Goal: Communication & Community: Answer question/provide support

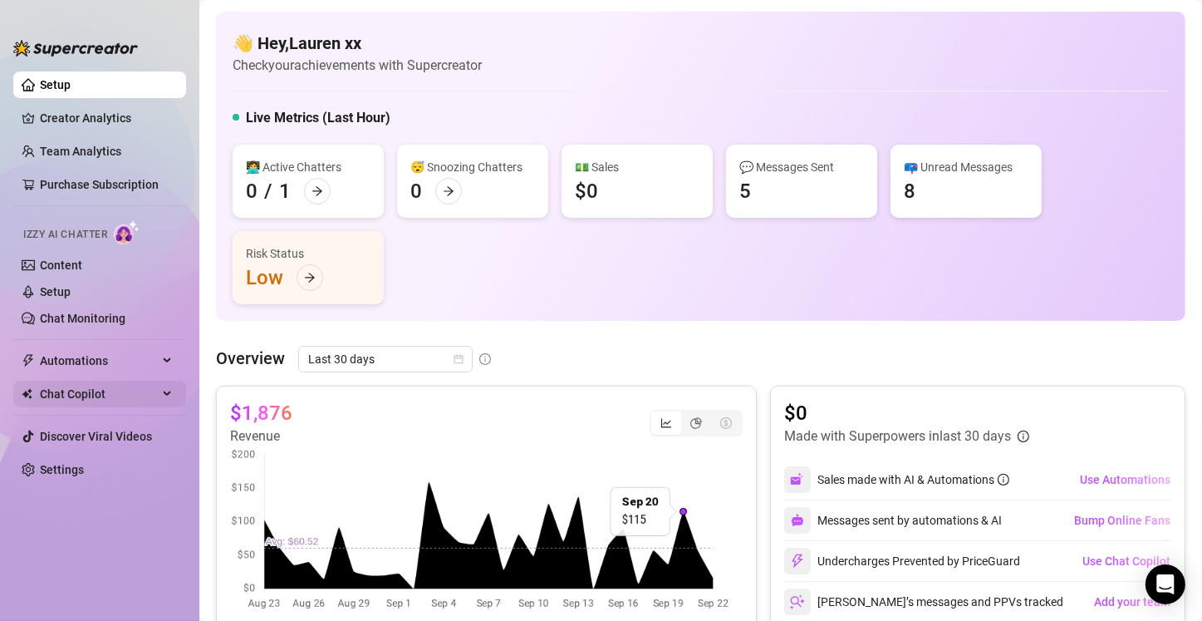
click at [47, 394] on span "Chat Copilot" at bounding box center [99, 394] width 118 height 27
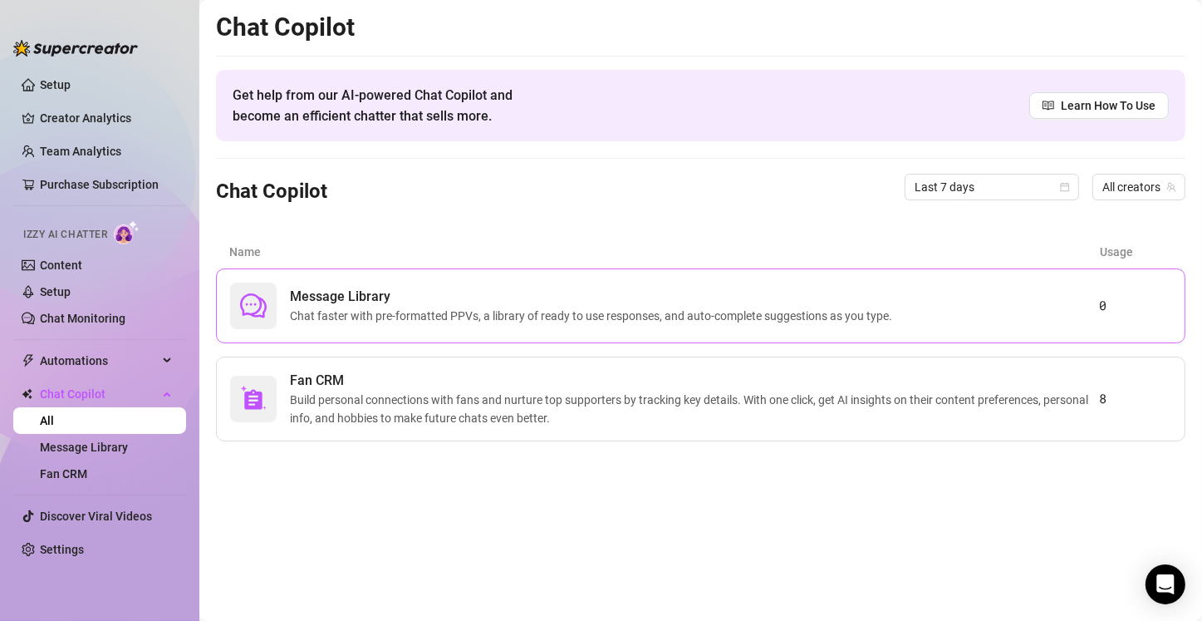
click at [381, 331] on div "Message Library Chat faster with pre-formatted PPVs, a library of ready to use …" at bounding box center [701, 305] width 970 height 75
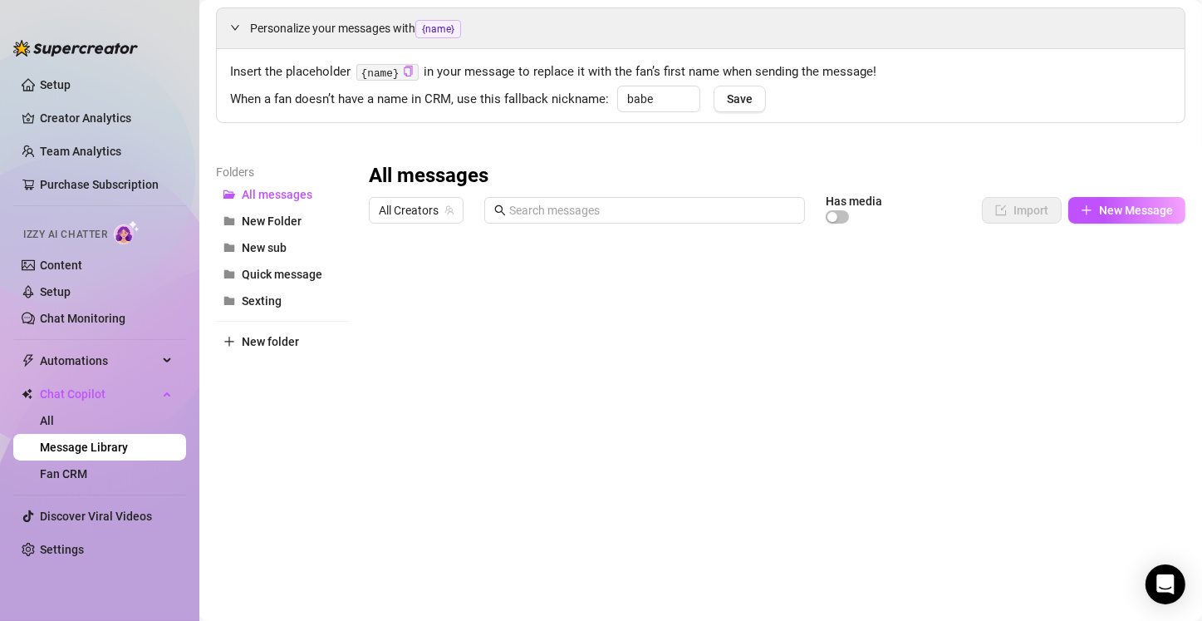
scroll to position [93, 0]
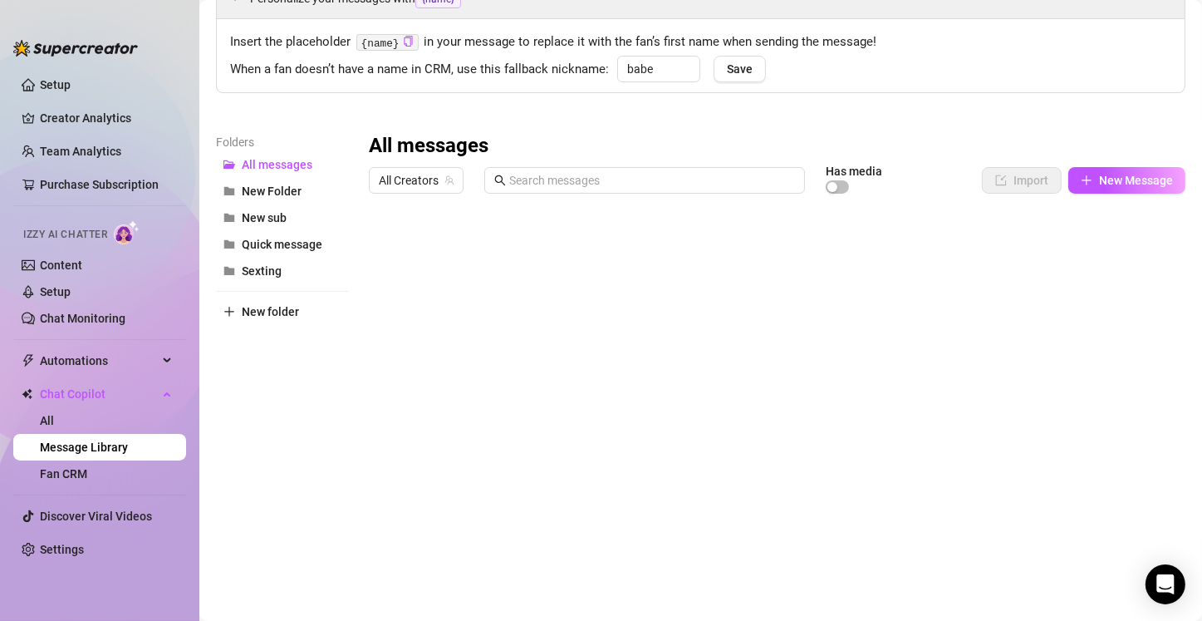
click at [268, 283] on div "Folders All messages New Folder New sub Quick message Sexting New folder" at bounding box center [282, 352] width 133 height 439
click at [258, 268] on span "Sexting" at bounding box center [262, 270] width 40 height 13
click at [303, 214] on button "New sub" at bounding box center [282, 217] width 133 height 27
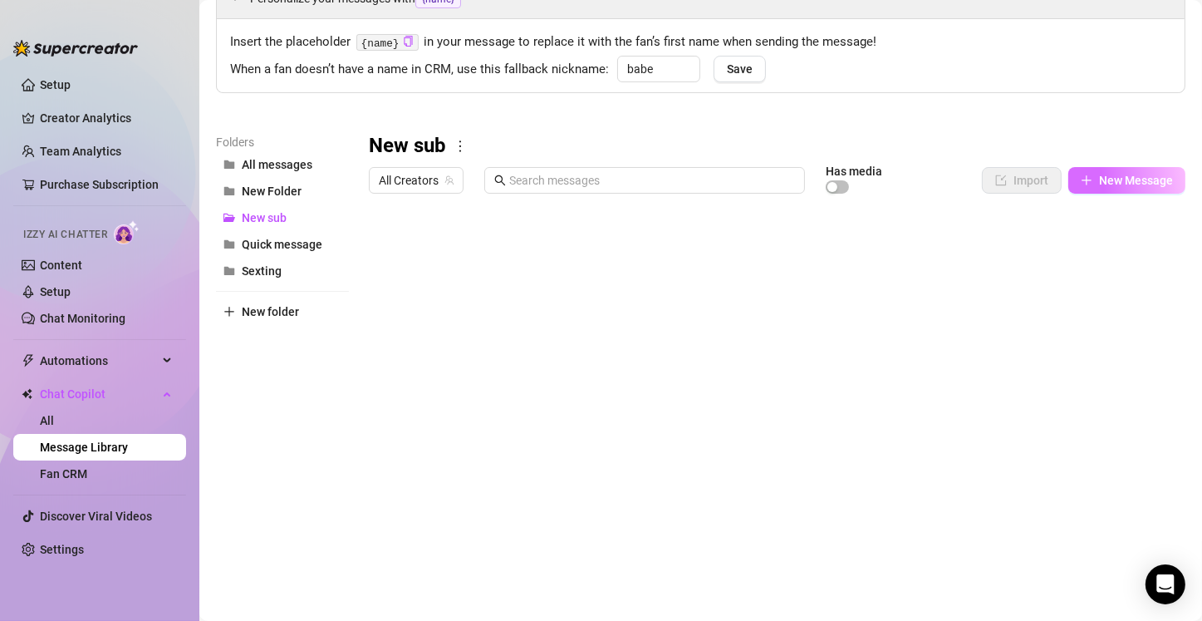
click at [1112, 174] on span "New Message" at bounding box center [1136, 180] width 74 height 13
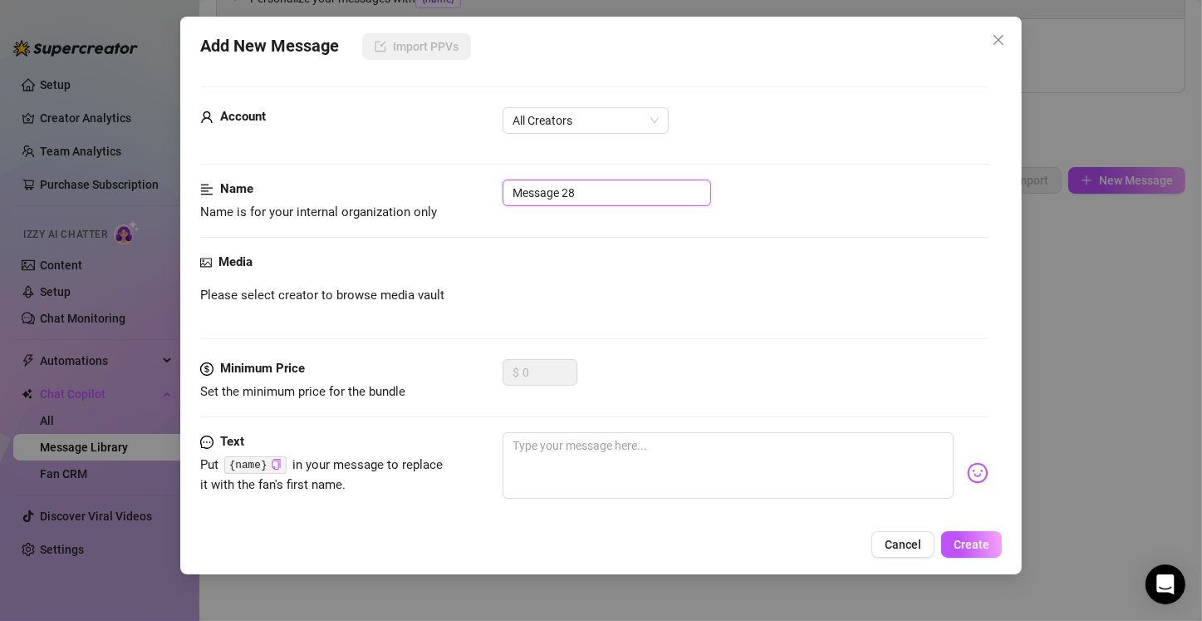
drag, startPoint x: 587, startPoint y: 194, endPoint x: 473, endPoint y: 187, distance: 114.9
click at [473, 187] on div "Name Name is for your internal organization only Message 28" at bounding box center [594, 200] width 788 height 42
drag, startPoint x: 703, startPoint y: 191, endPoint x: 475, endPoint y: 161, distance: 229.6
click at [475, 161] on form "Account All Creators Name Name is for your internal organization only Btw do u …" at bounding box center [594, 351] width 788 height 530
type input "Btw do u have any kinks or anything ur especially into?;p"
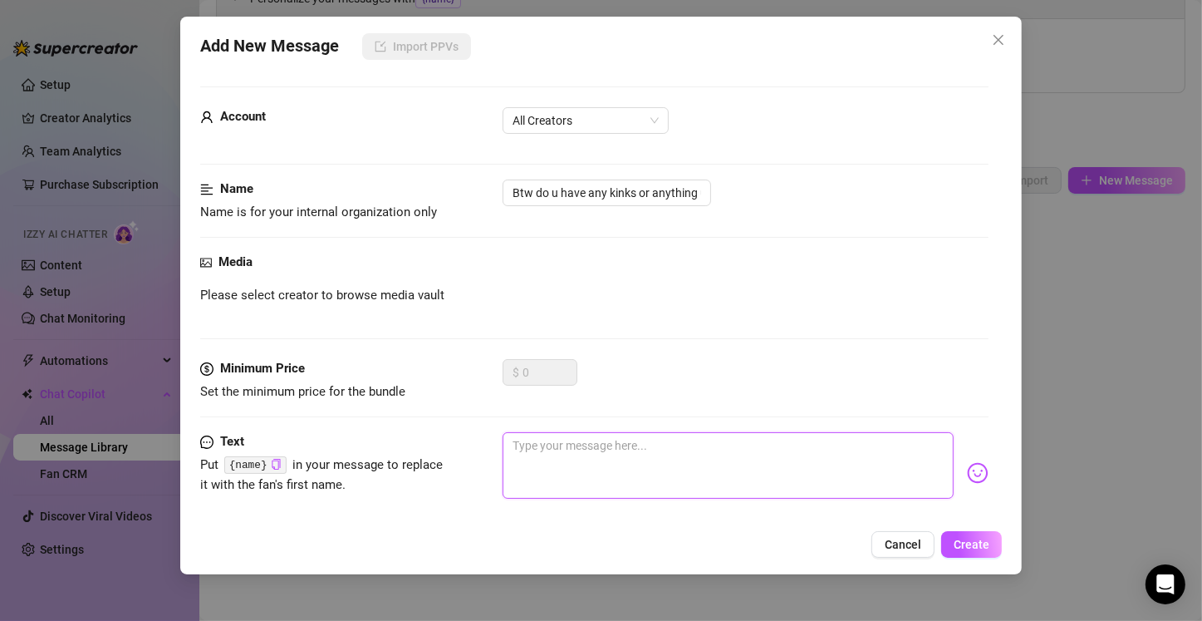
click at [528, 464] on textarea at bounding box center [728, 465] width 451 height 66
paste textarea "Btw do u have any kinks or anything ur especially into?;p"
type textarea "Btw do u have any kinks or anything ur especially into?;p"
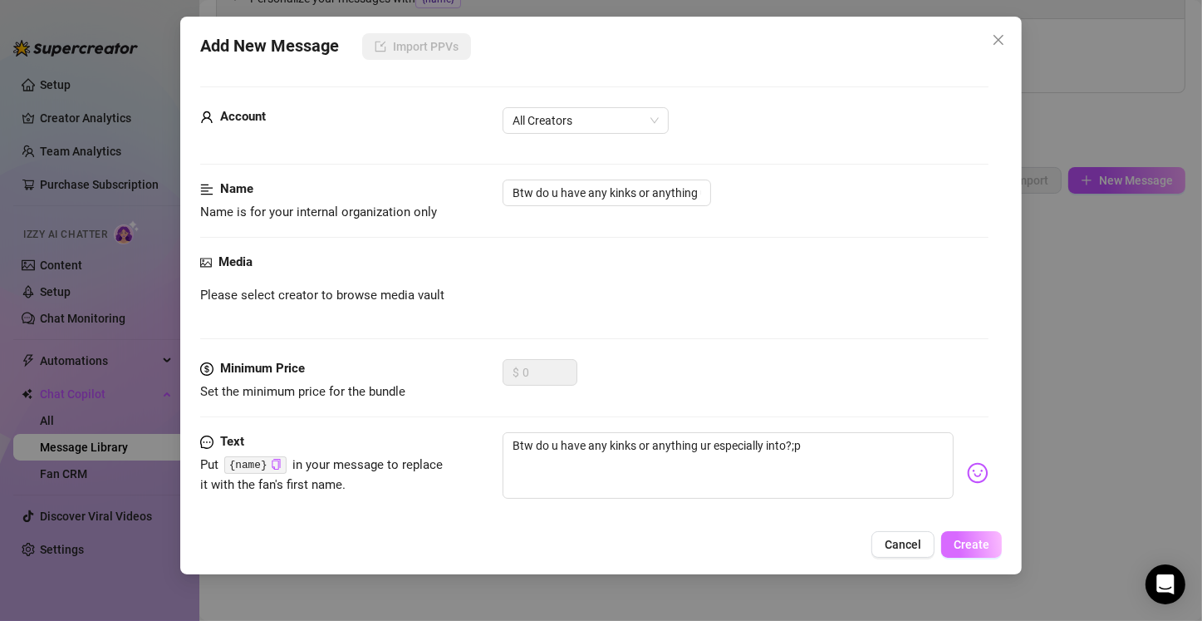
click at [960, 548] on span "Create" at bounding box center [972, 544] width 36 height 13
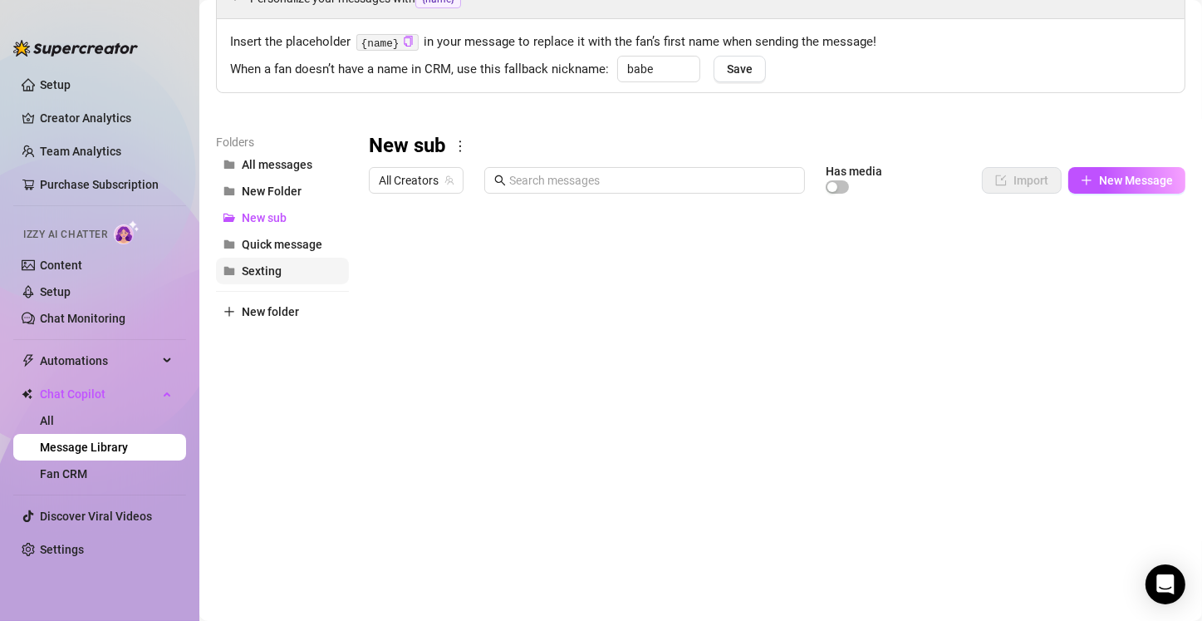
click at [295, 262] on button "Sexting" at bounding box center [282, 271] width 133 height 27
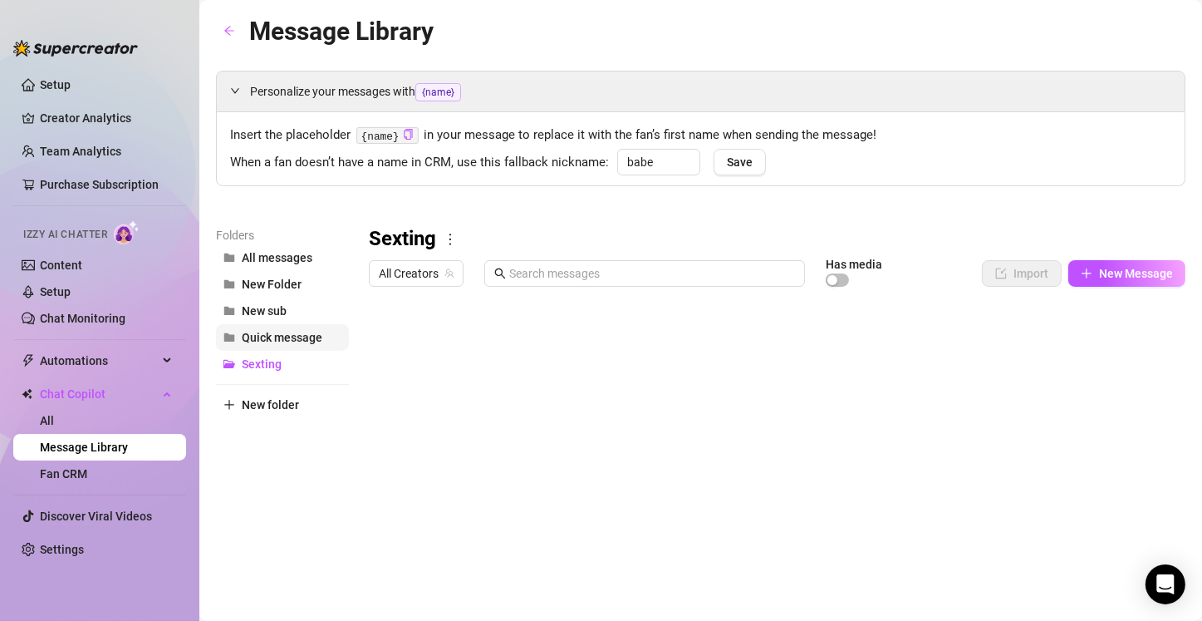
click at [297, 331] on span "Quick message" at bounding box center [282, 337] width 81 height 13
click at [274, 291] on button "New Folder" at bounding box center [282, 284] width 133 height 27
click at [238, 404] on button "New folder" at bounding box center [282, 404] width 133 height 27
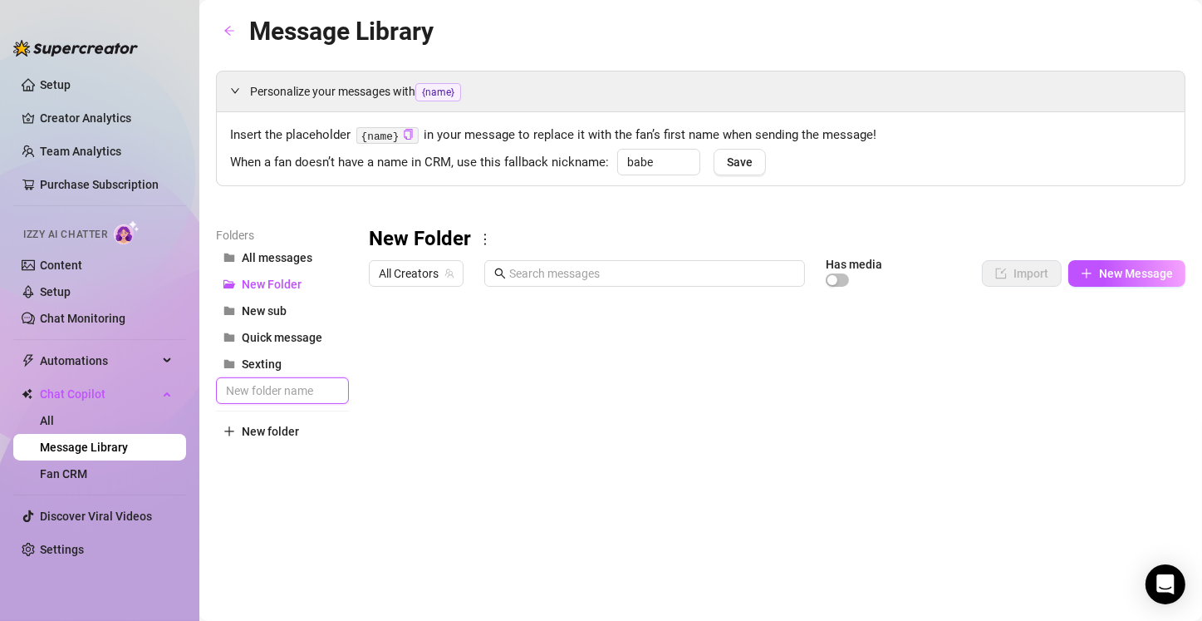
click at [255, 390] on input "text" at bounding box center [282, 390] width 133 height 27
type input "PPV"
click at [395, 553] on div "New Folder All Creators Has media Import New Message Title Text Media $ AI Pric…" at bounding box center [777, 499] width 817 height 547
click at [266, 337] on button "PPV" at bounding box center [282, 337] width 133 height 27
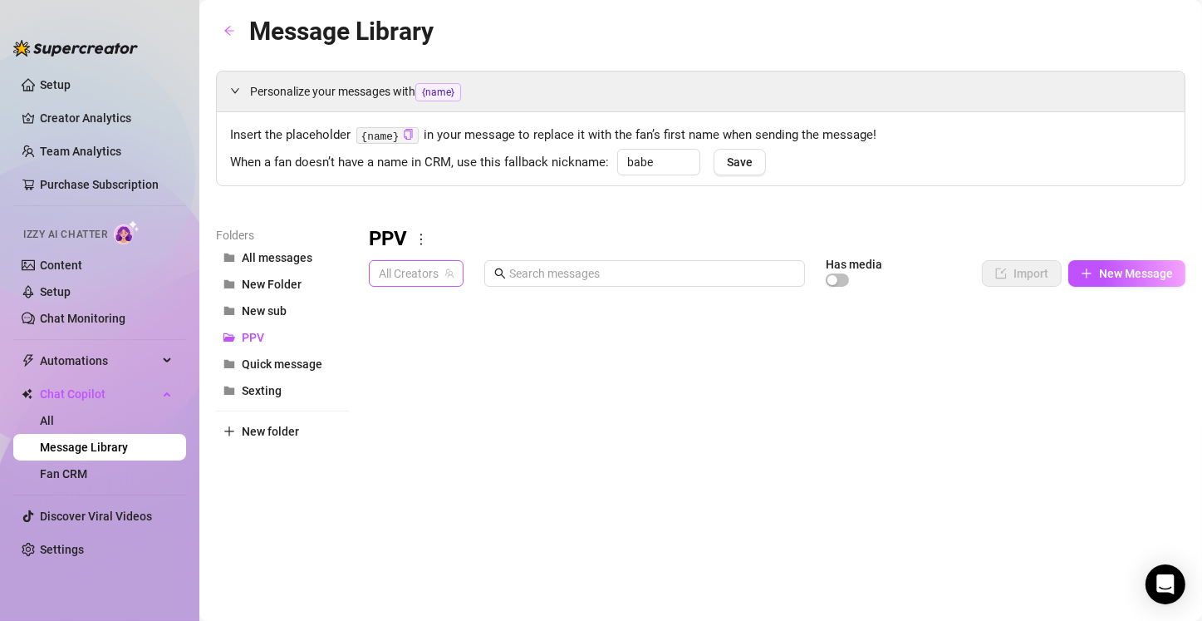
click at [415, 275] on span "All Creators" at bounding box center [416, 273] width 75 height 25
click at [435, 328] on span "𝐿𝒶𝓊𝓇𝑒𝓃" at bounding box center [426, 334] width 35 height 18
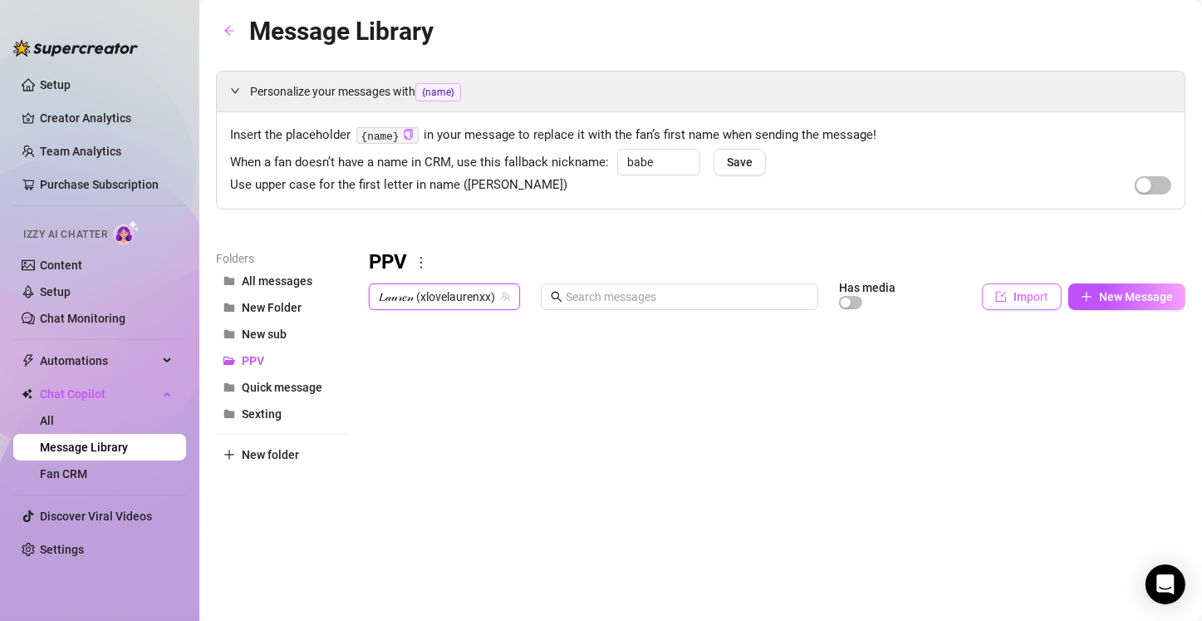
click at [996, 301] on icon "import" at bounding box center [1001, 296] width 11 height 11
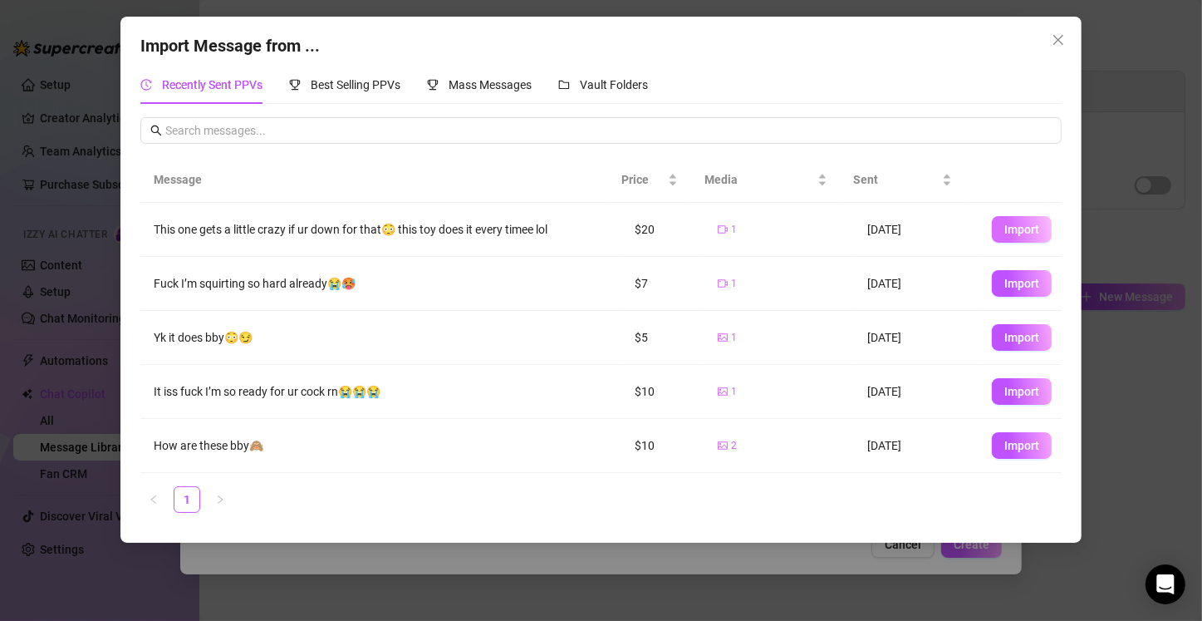
click at [1020, 228] on span "Import" at bounding box center [1021, 229] width 35 height 13
type textarea "This one gets a little crazy if ur down for that😳 this toy does it every timee …"
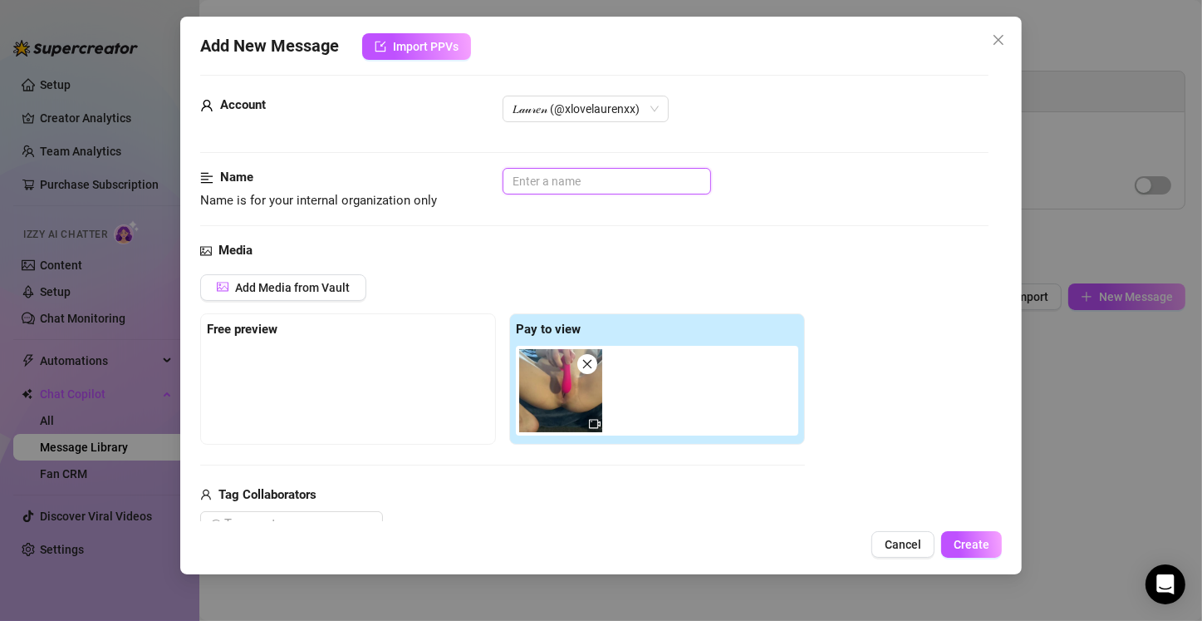
click at [552, 181] on input "text" at bounding box center [607, 181] width 209 height 27
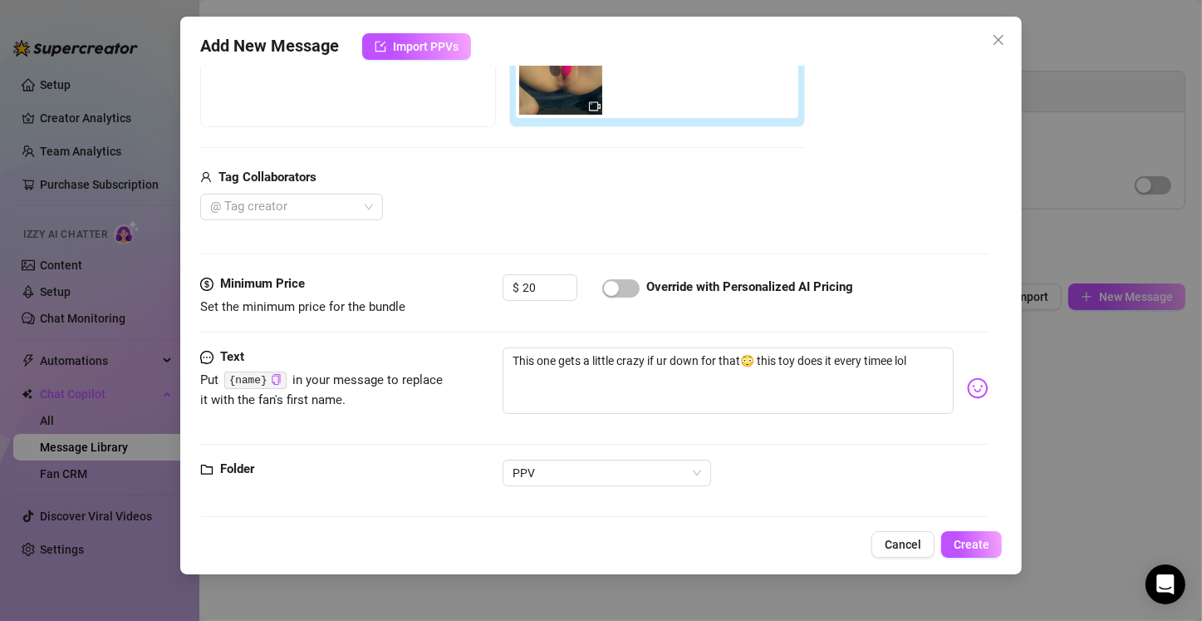
scroll to position [338, 0]
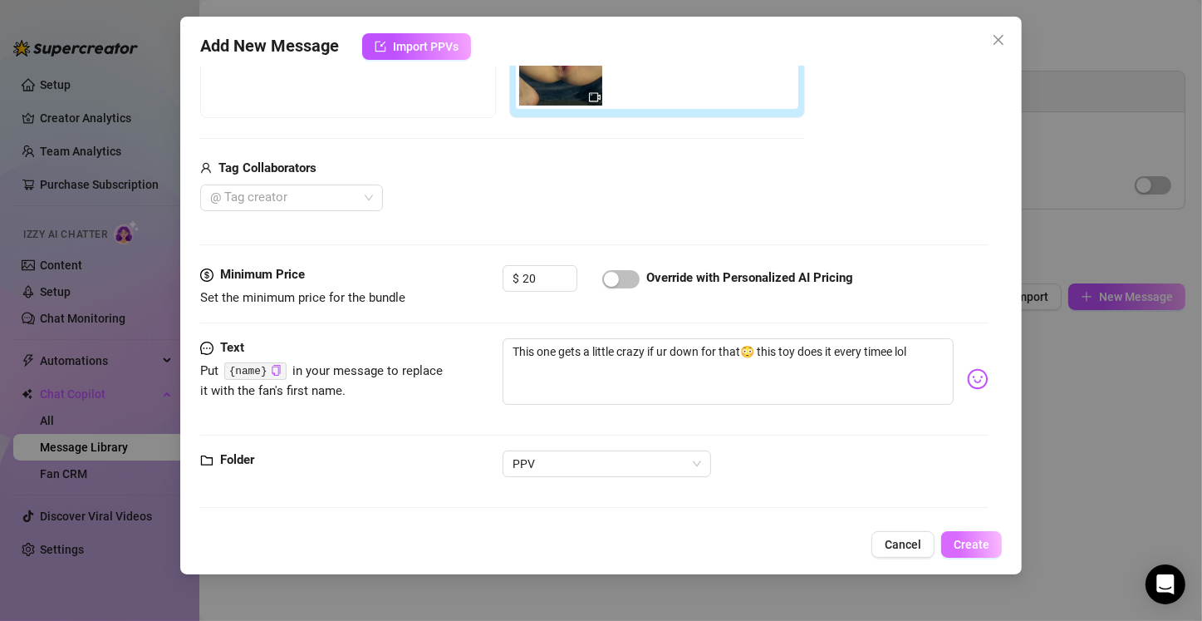
type input "Pink toy 4min"
click at [964, 534] on button "Create" at bounding box center [971, 544] width 61 height 27
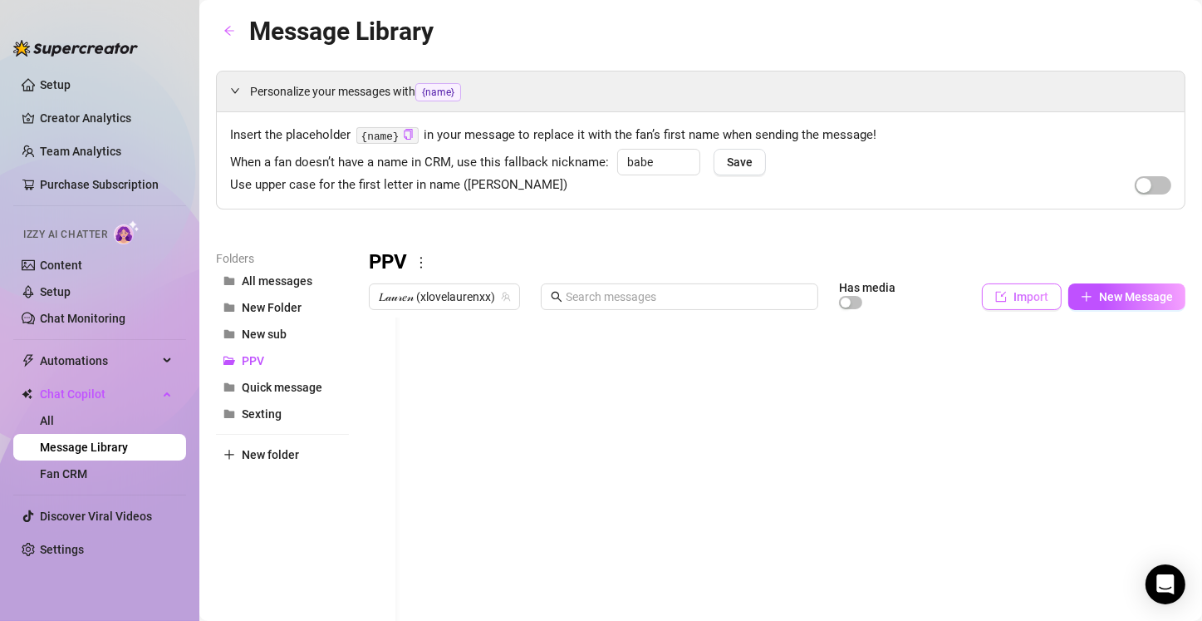
click at [995, 300] on icon "import" at bounding box center [1001, 297] width 12 height 12
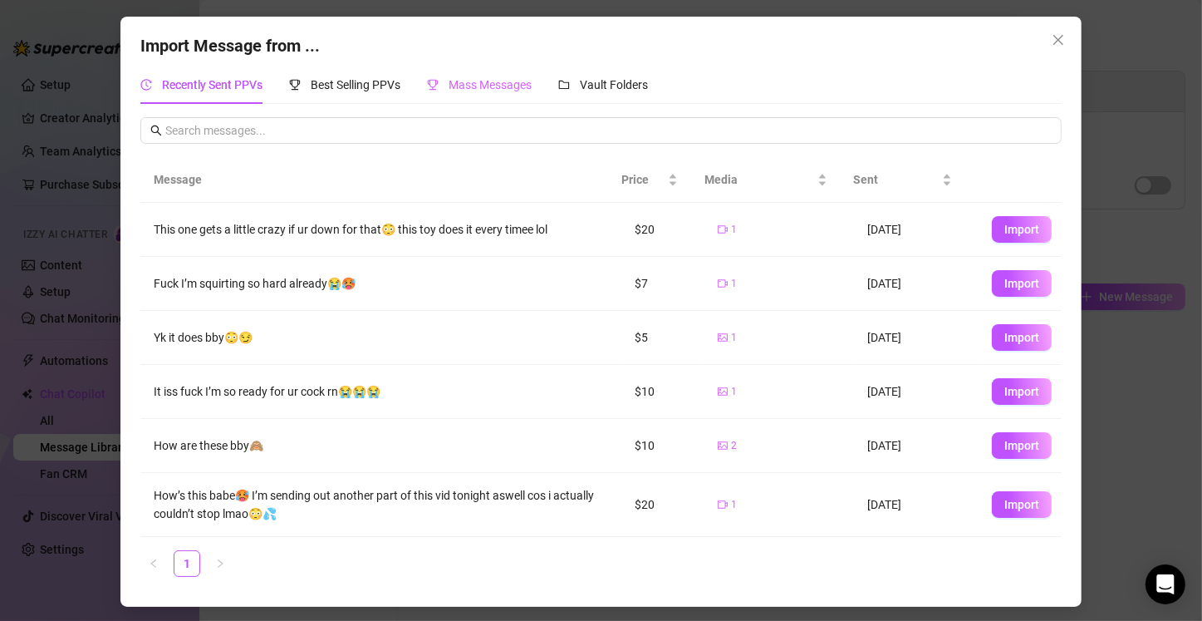
click at [466, 96] on div "Mass Messages" at bounding box center [479, 85] width 105 height 38
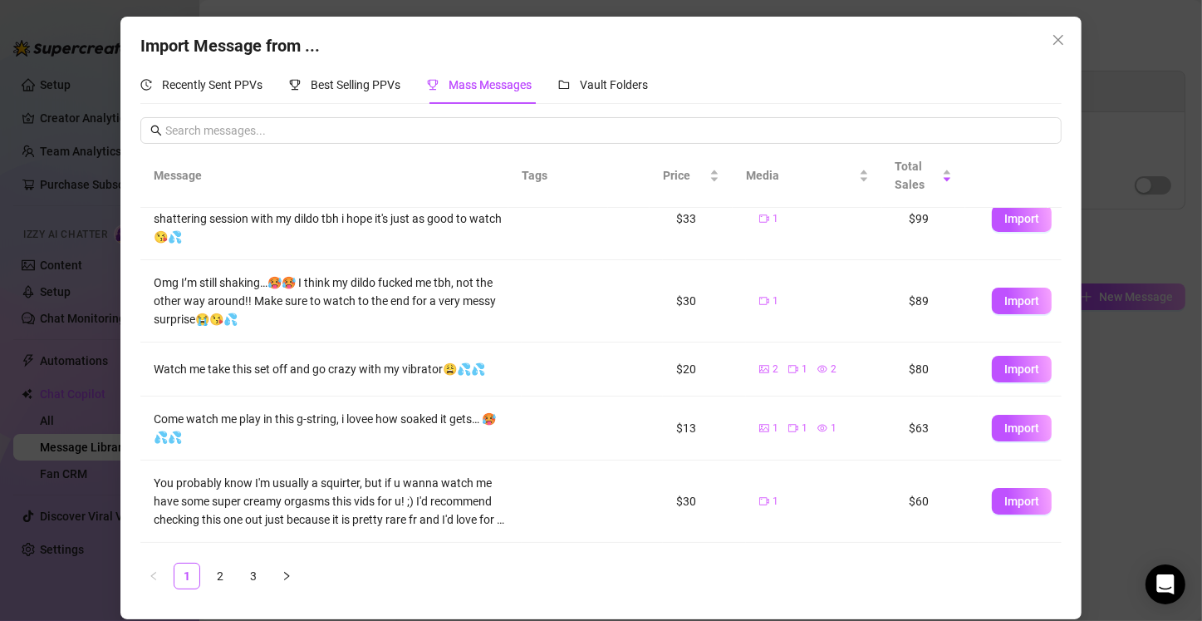
scroll to position [192, 0]
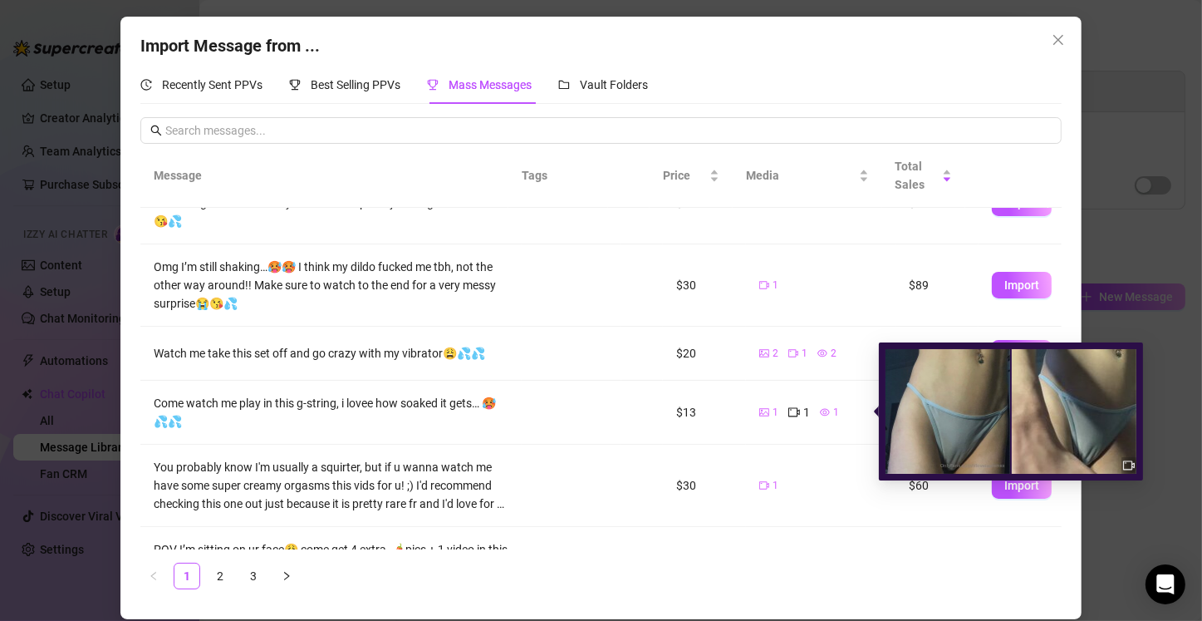
click at [1049, 385] on img at bounding box center [1074, 411] width 125 height 125
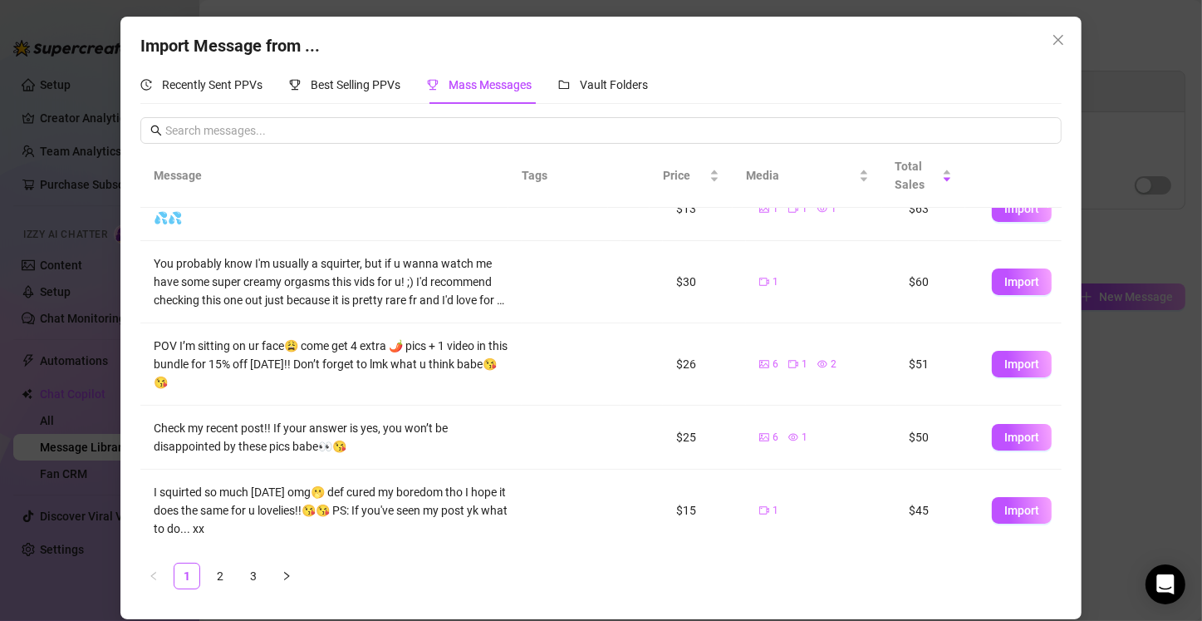
scroll to position [395, 0]
click at [1009, 367] on span "Import" at bounding box center [1021, 364] width 35 height 13
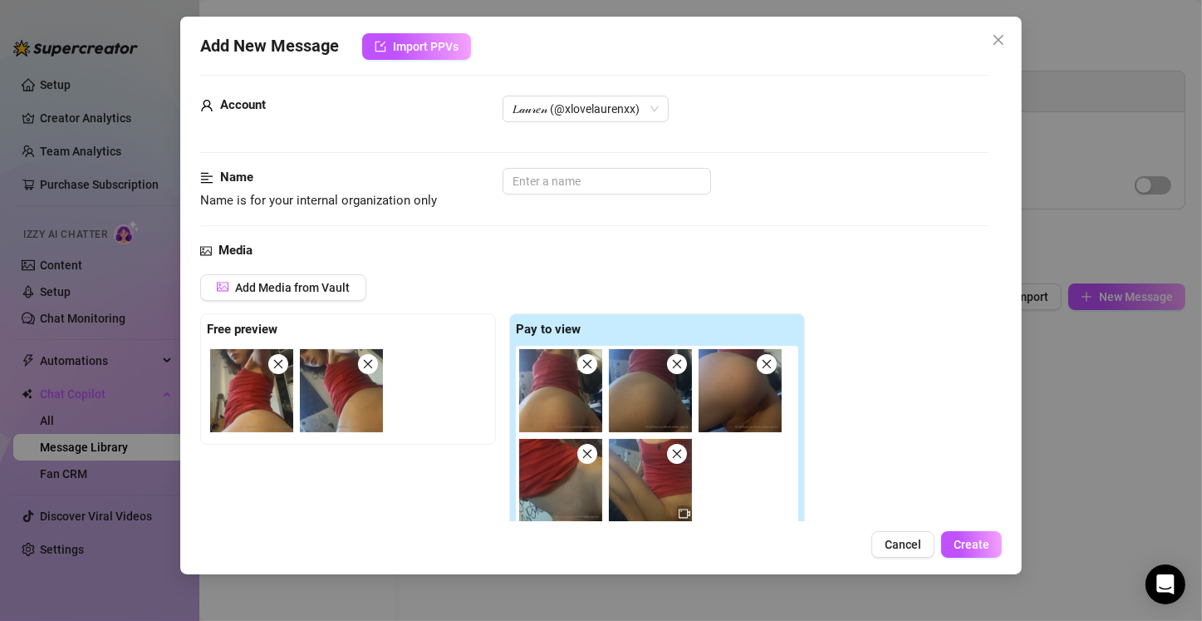
click at [621, 477] on img at bounding box center [650, 480] width 83 height 83
click at [587, 453] on icon "close" at bounding box center [587, 453] width 9 height 9
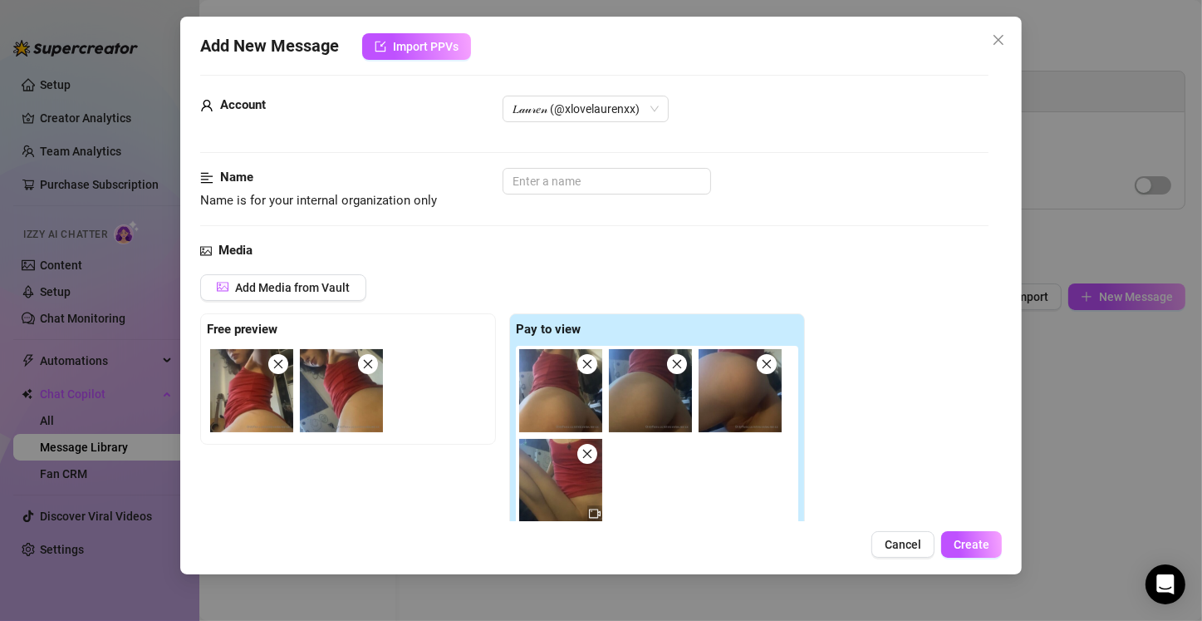
click at [591, 365] on icon "close" at bounding box center [588, 364] width 12 height 12
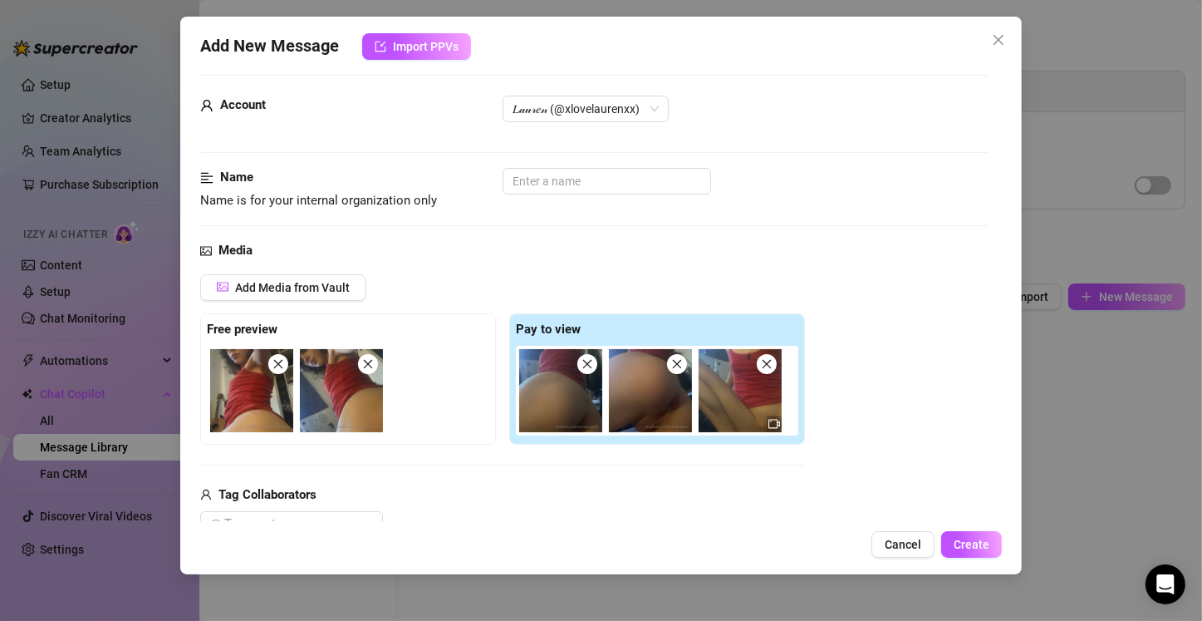
click at [588, 358] on icon "close" at bounding box center [588, 364] width 12 height 12
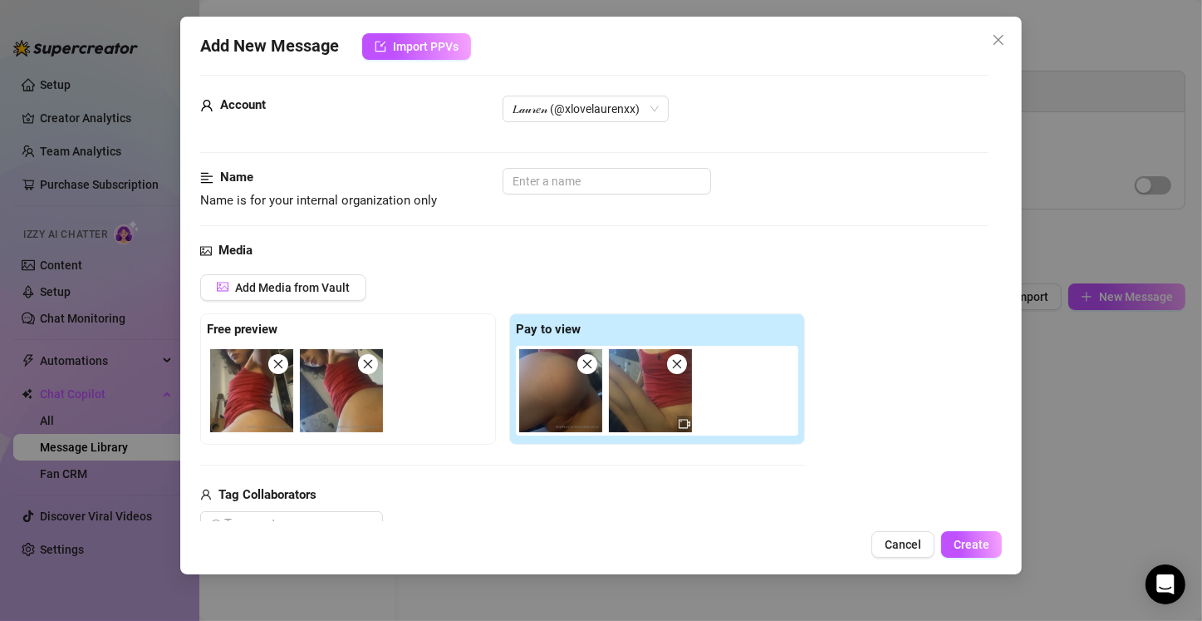
click at [578, 361] on span at bounding box center [587, 364] width 20 height 20
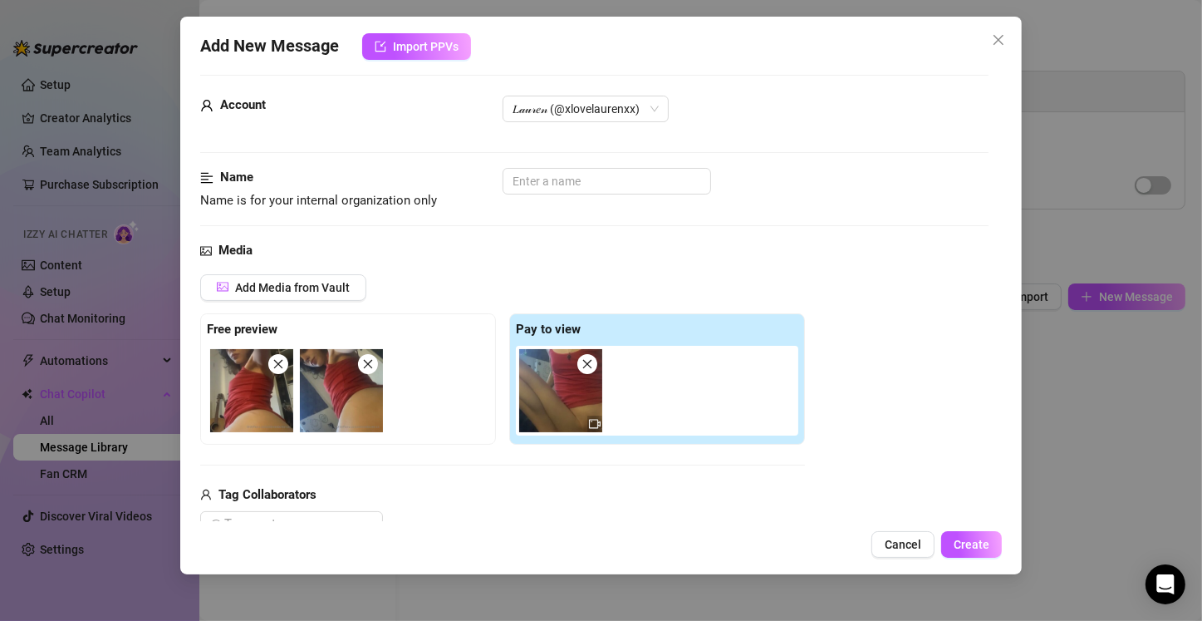
click at [524, 400] on img at bounding box center [560, 390] width 83 height 83
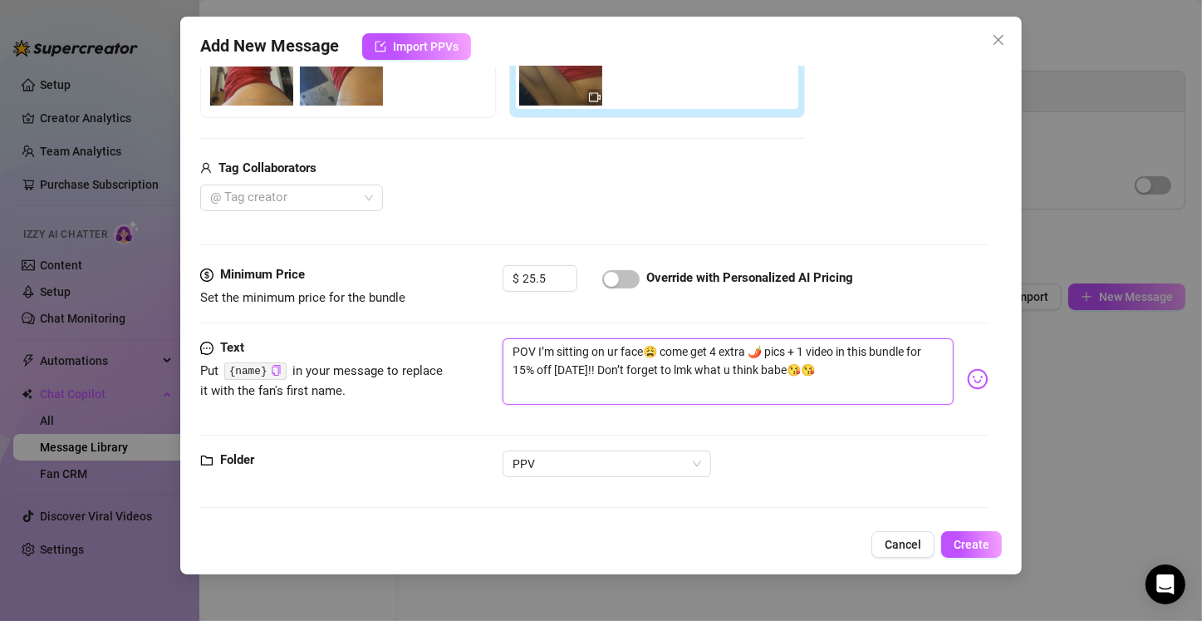
drag, startPoint x: 847, startPoint y: 374, endPoint x: 429, endPoint y: 319, distance: 422.3
click at [429, 319] on form "Account 𝐿𝒶𝓊𝓇𝑒𝓃 (@xlovelaurenxx) Name Name is for your internal organization onl…" at bounding box center [594, 135] width 788 height 774
type textarea "Type your message here..."
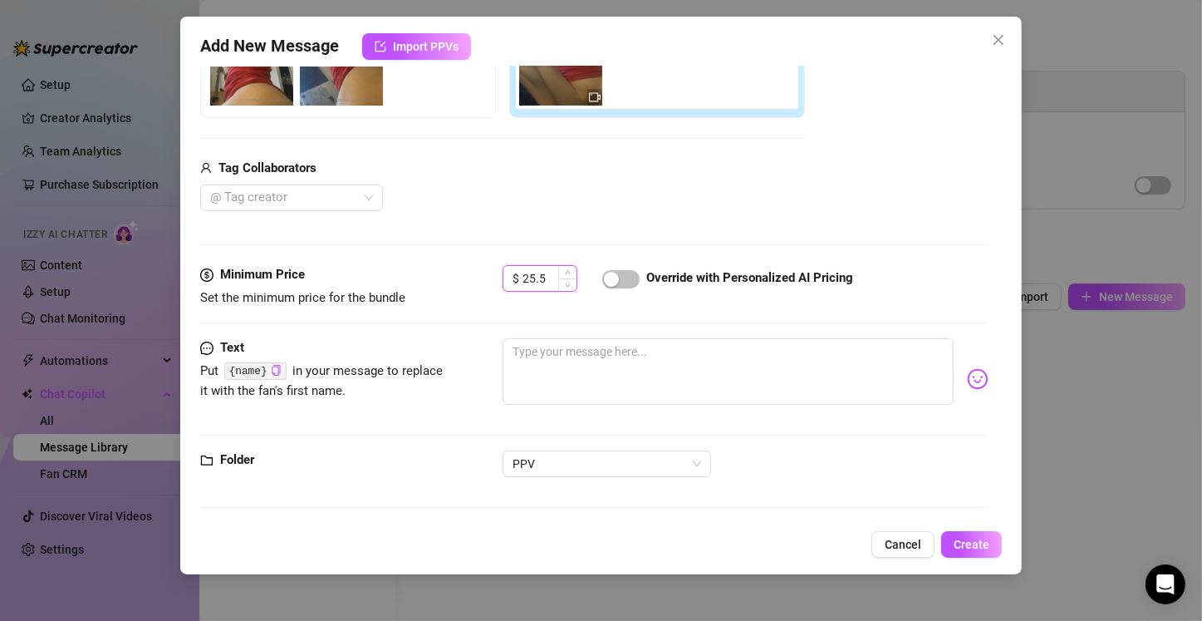
drag, startPoint x: 553, startPoint y: 272, endPoint x: 509, endPoint y: 274, distance: 44.1
click at [509, 274] on div "$ 25.5" at bounding box center [540, 278] width 75 height 27
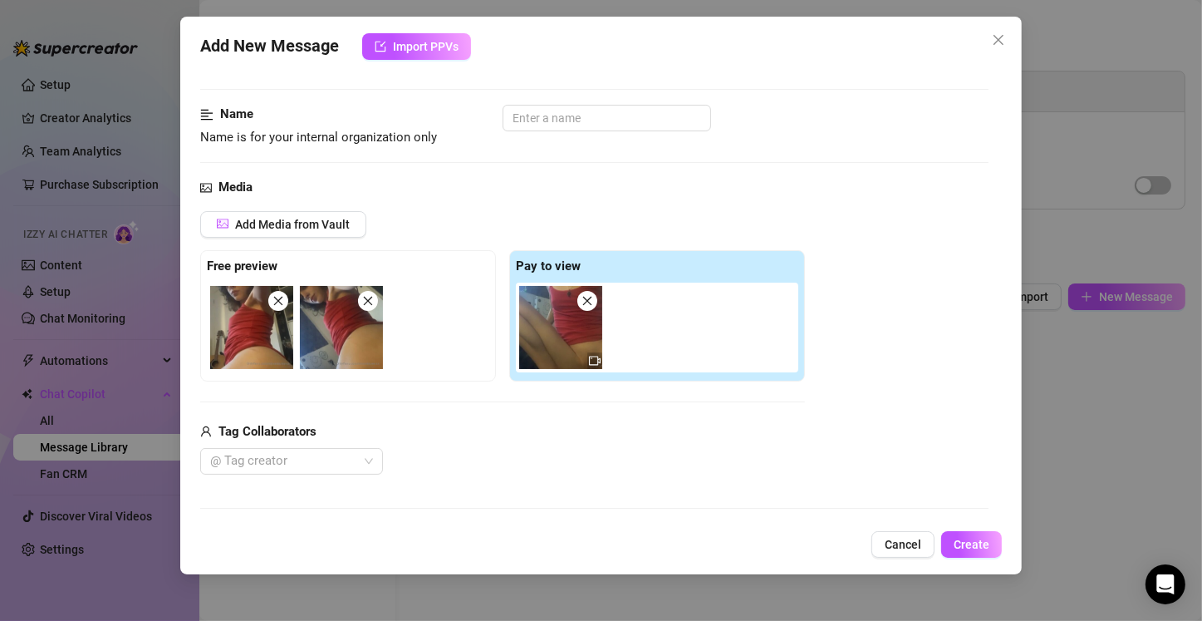
scroll to position [71, 0]
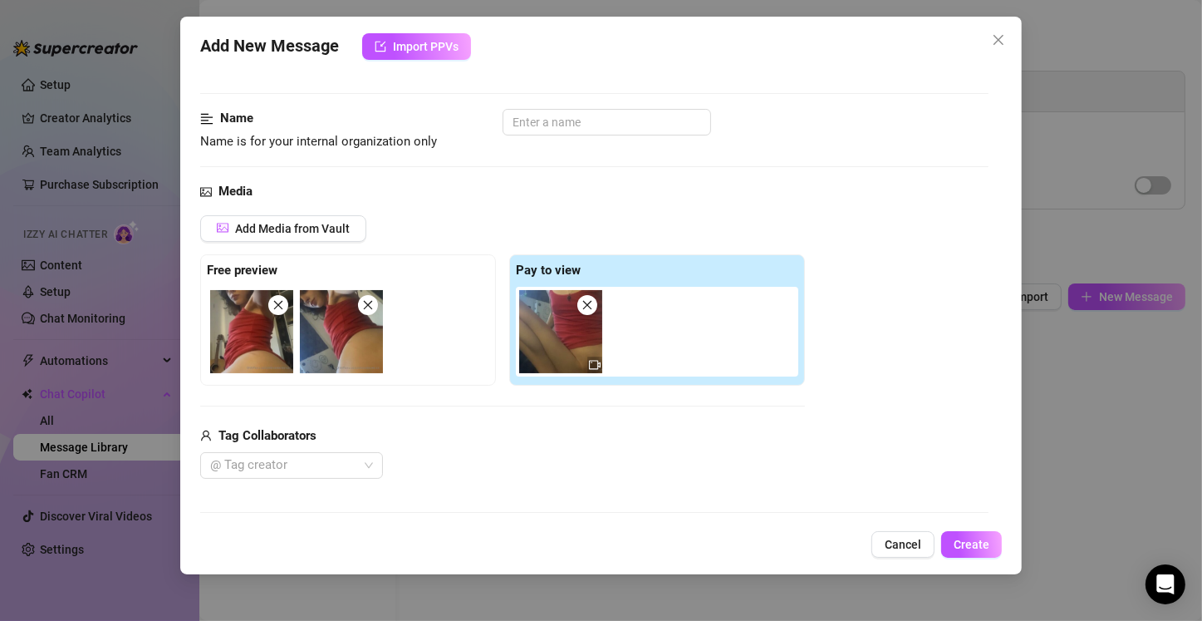
click at [557, 370] on img at bounding box center [560, 331] width 83 height 83
click at [554, 347] on img at bounding box center [560, 331] width 83 height 83
click at [997, 47] on button "Close" at bounding box center [998, 40] width 27 height 27
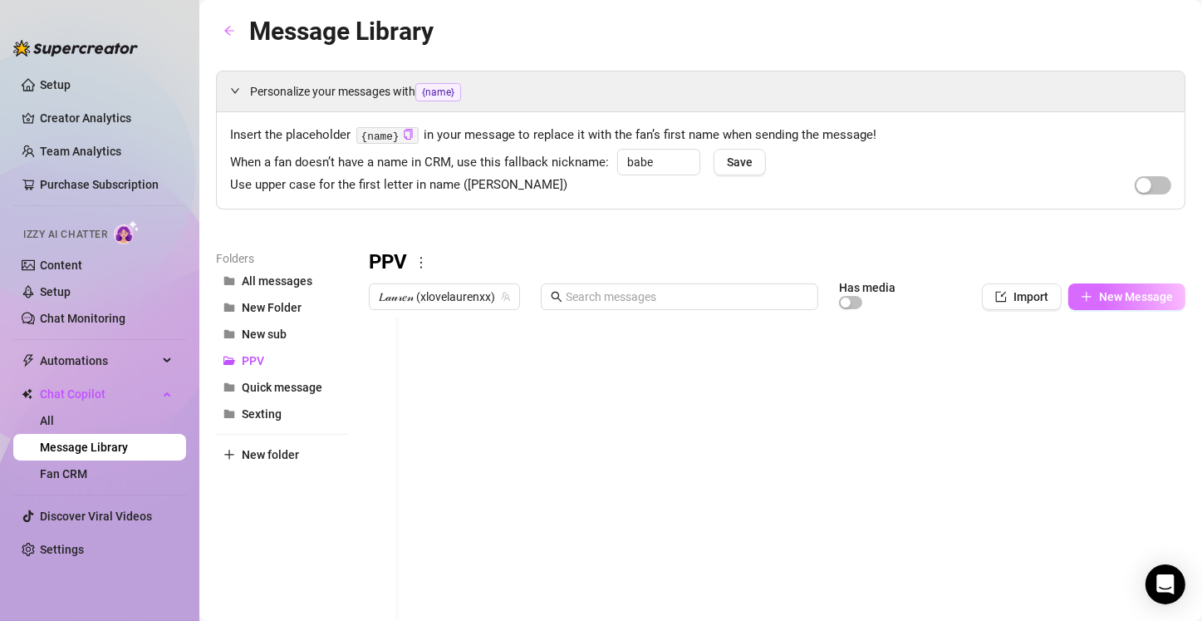
click at [1117, 292] on span "New Message" at bounding box center [1136, 296] width 74 height 13
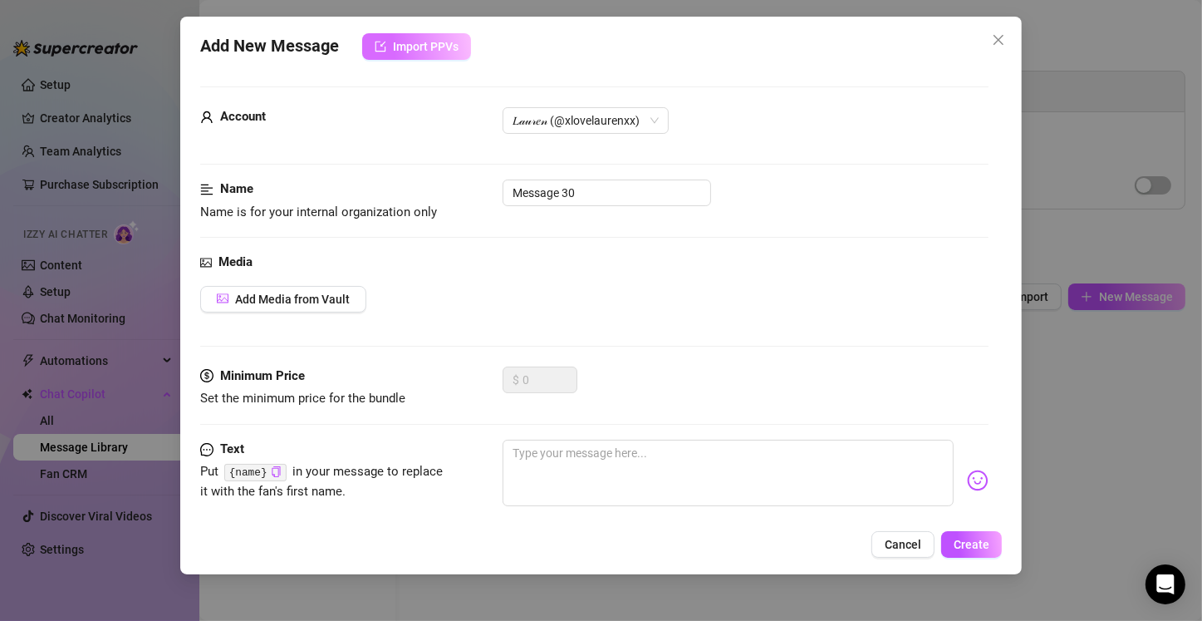
click at [378, 45] on icon "import" at bounding box center [381, 47] width 12 height 12
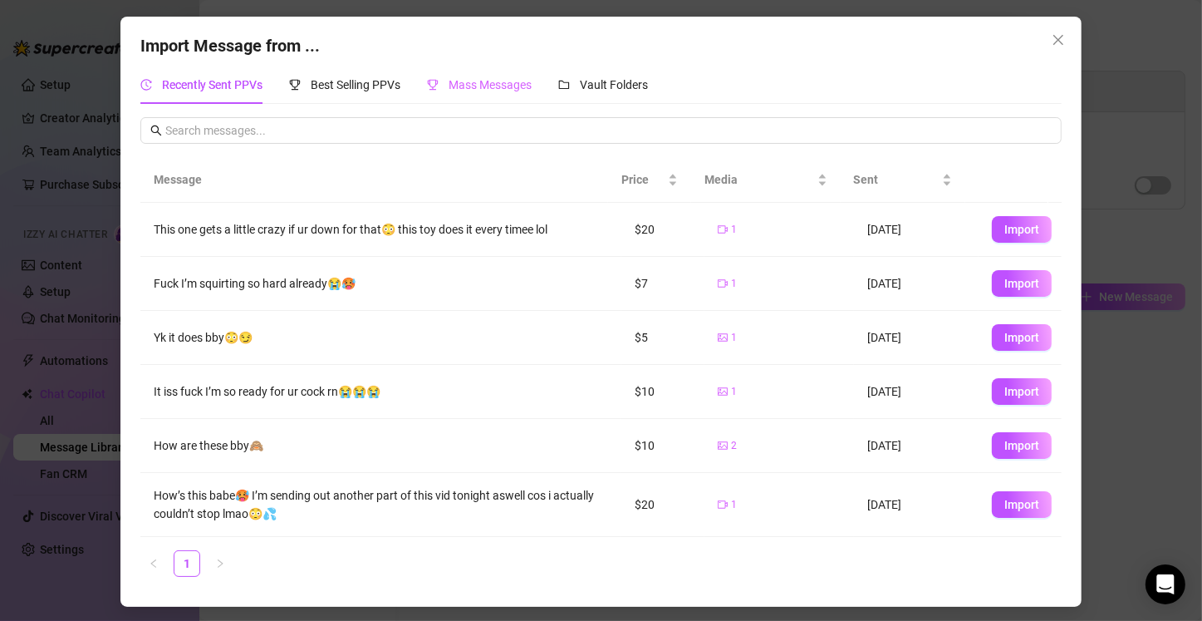
click at [501, 69] on div "Mass Messages" at bounding box center [479, 85] width 105 height 38
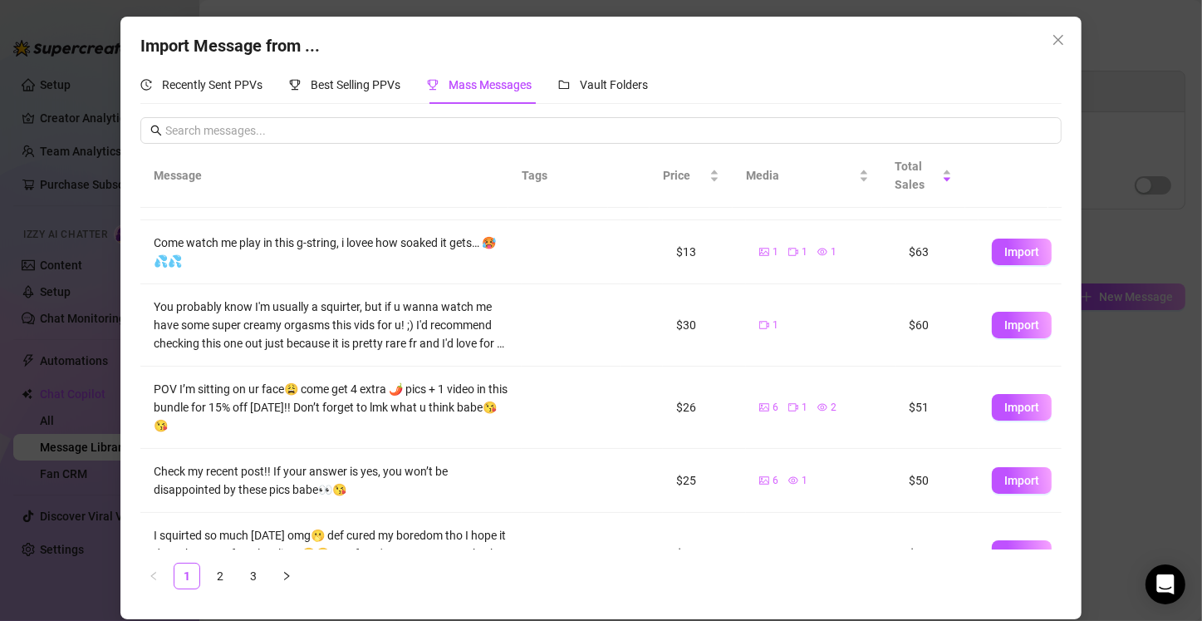
scroll to position [395, 0]
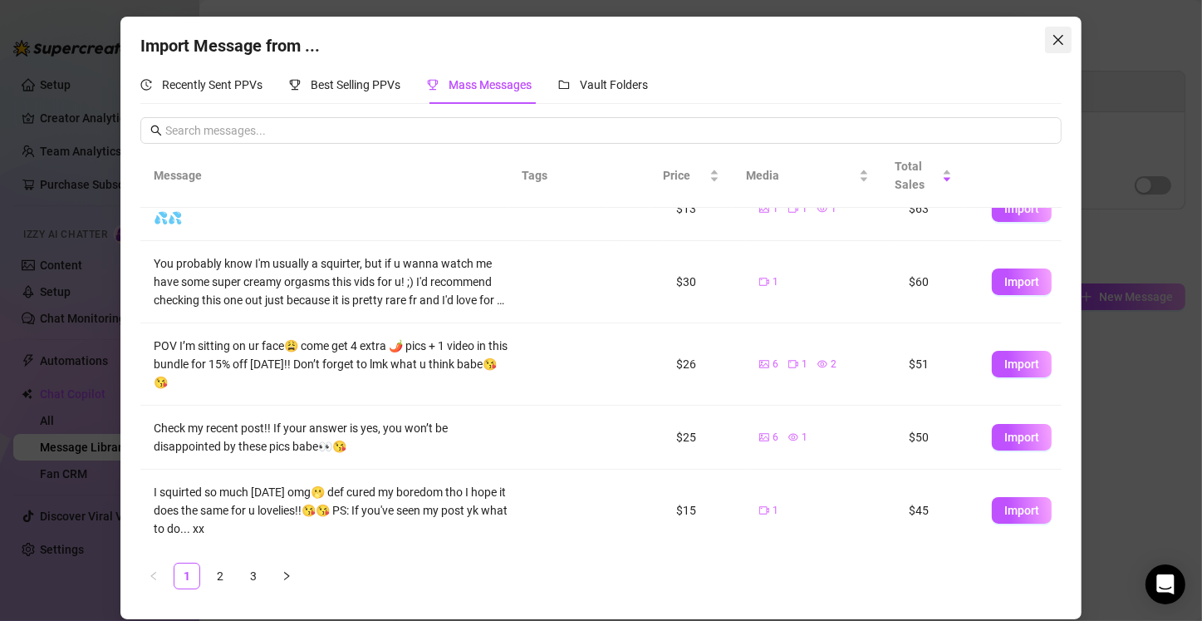
click at [1053, 47] on button "Close" at bounding box center [1058, 40] width 27 height 27
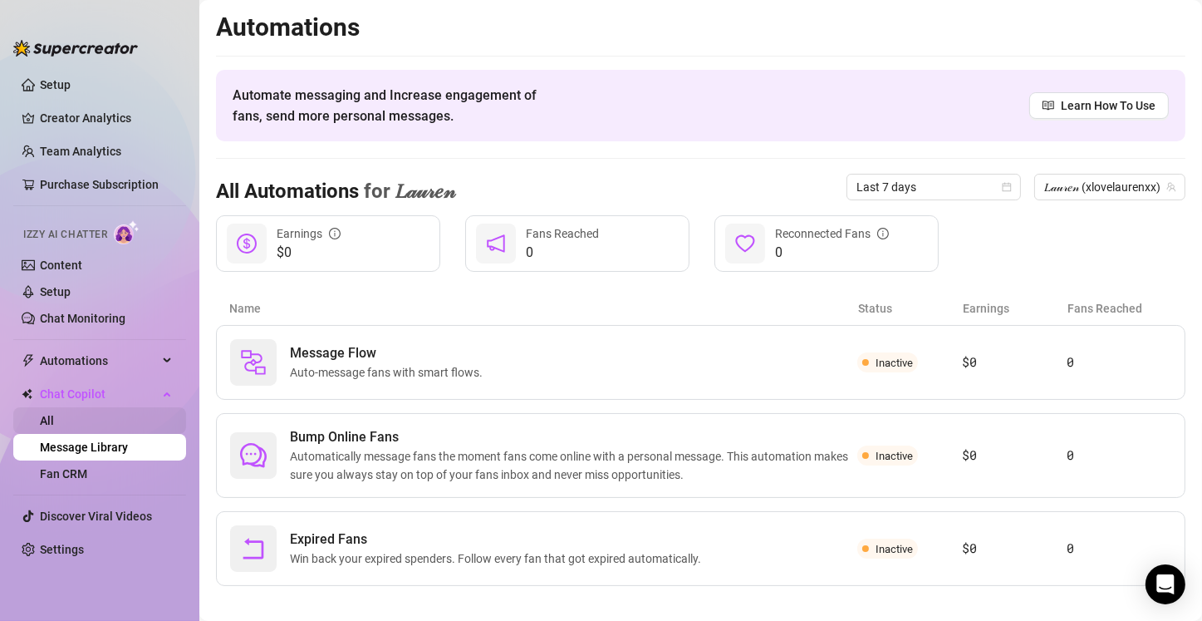
click at [40, 427] on link "All" at bounding box center [47, 420] width 14 height 13
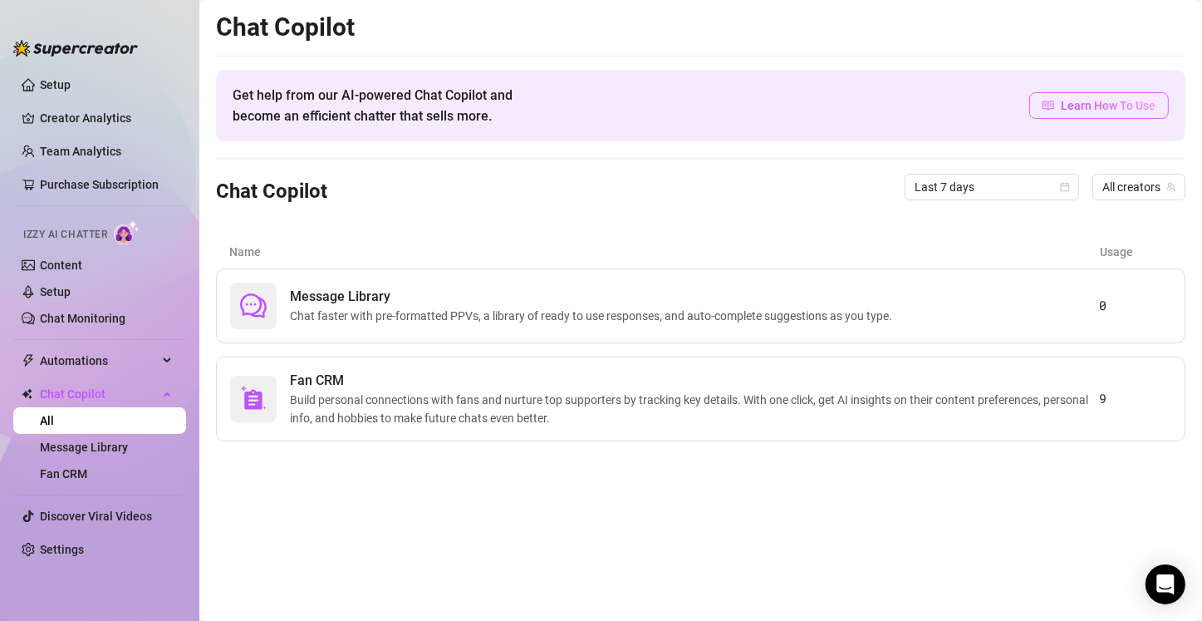
click at [1049, 107] on icon "read" at bounding box center [1049, 106] width 12 height 12
click at [59, 105] on link "Creator Analytics" at bounding box center [106, 118] width 133 height 27
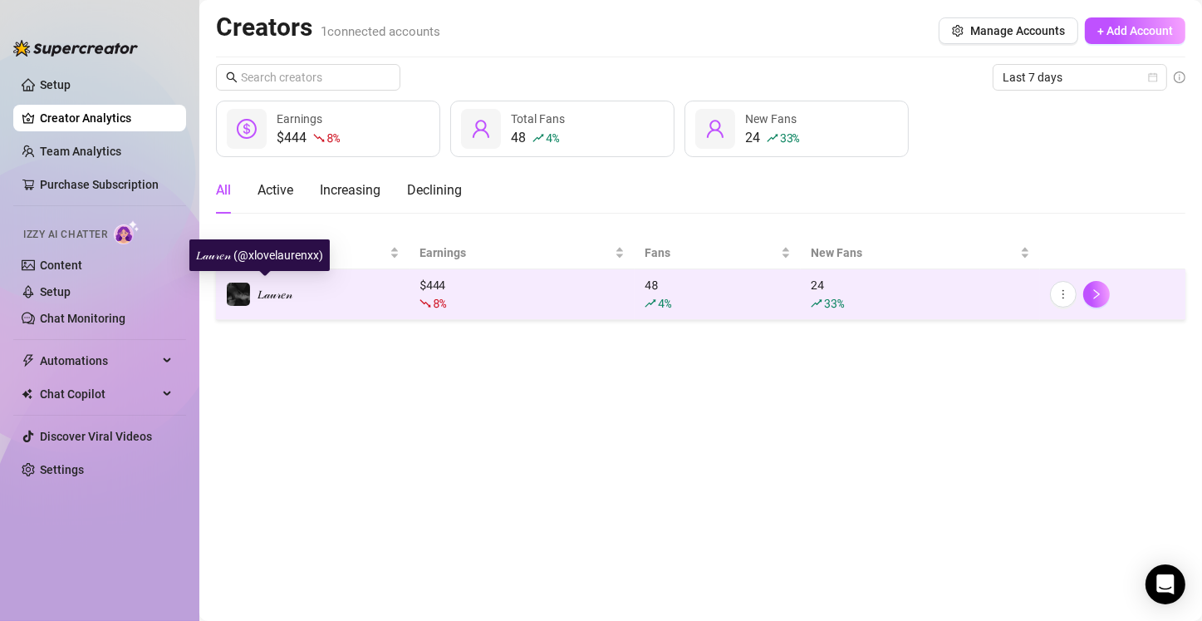
click at [281, 299] on span "𝐿𝒶𝓊𝓇𝑒𝓃" at bounding box center [275, 293] width 35 height 13
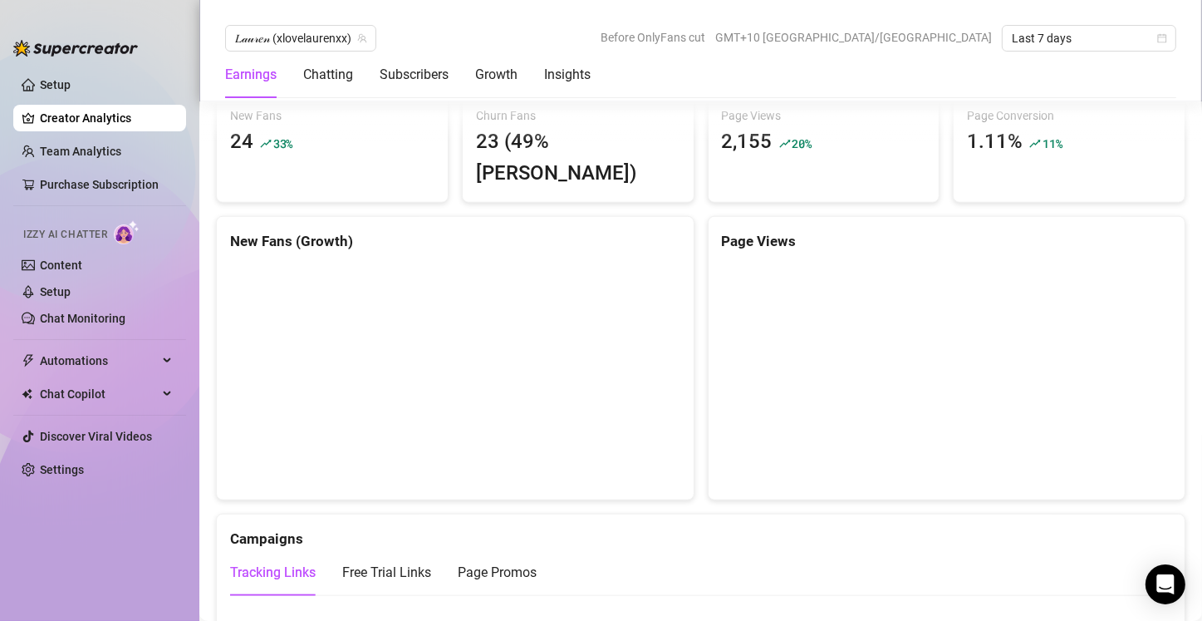
scroll to position [1466, 0]
click at [567, 68] on div "Insights" at bounding box center [567, 75] width 47 height 20
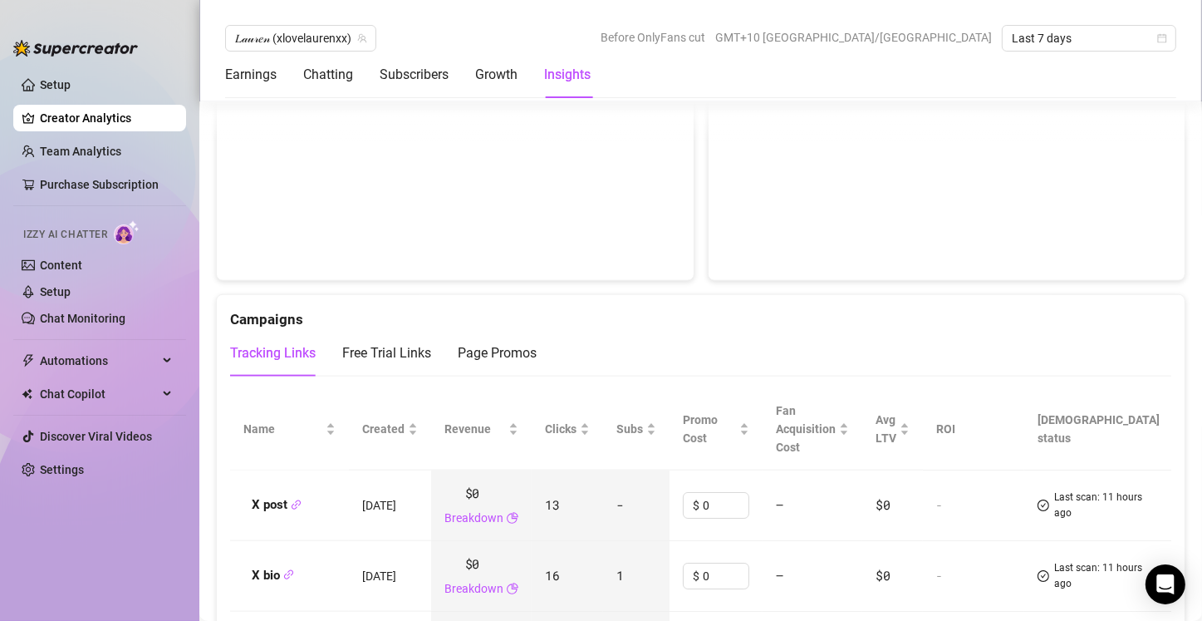
scroll to position [1619, 0]
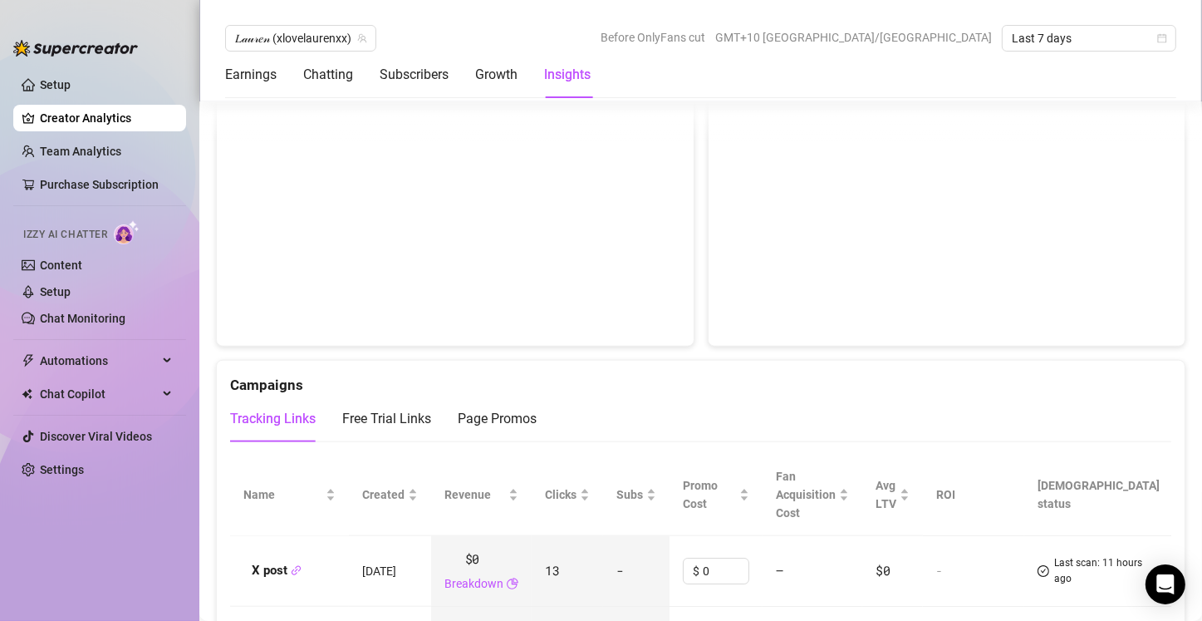
click at [277, 76] on div "Earnings Chatting Subscribers Growth Insights" at bounding box center [408, 75] width 366 height 47
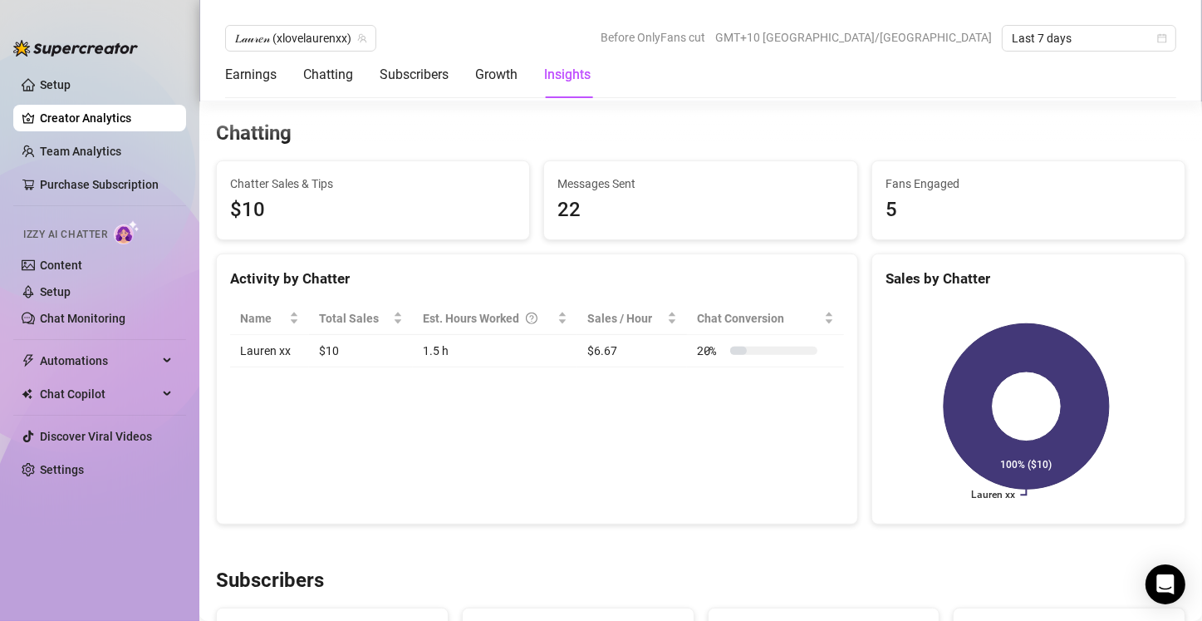
scroll to position [0, 0]
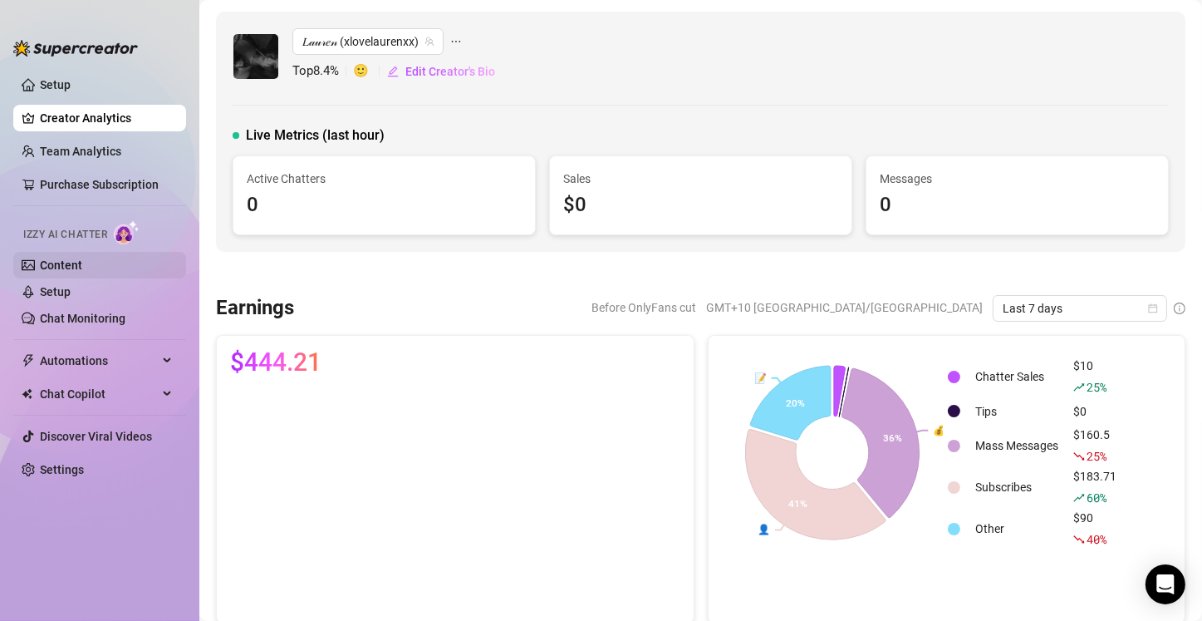
click at [82, 258] on link "Content" at bounding box center [61, 264] width 42 height 13
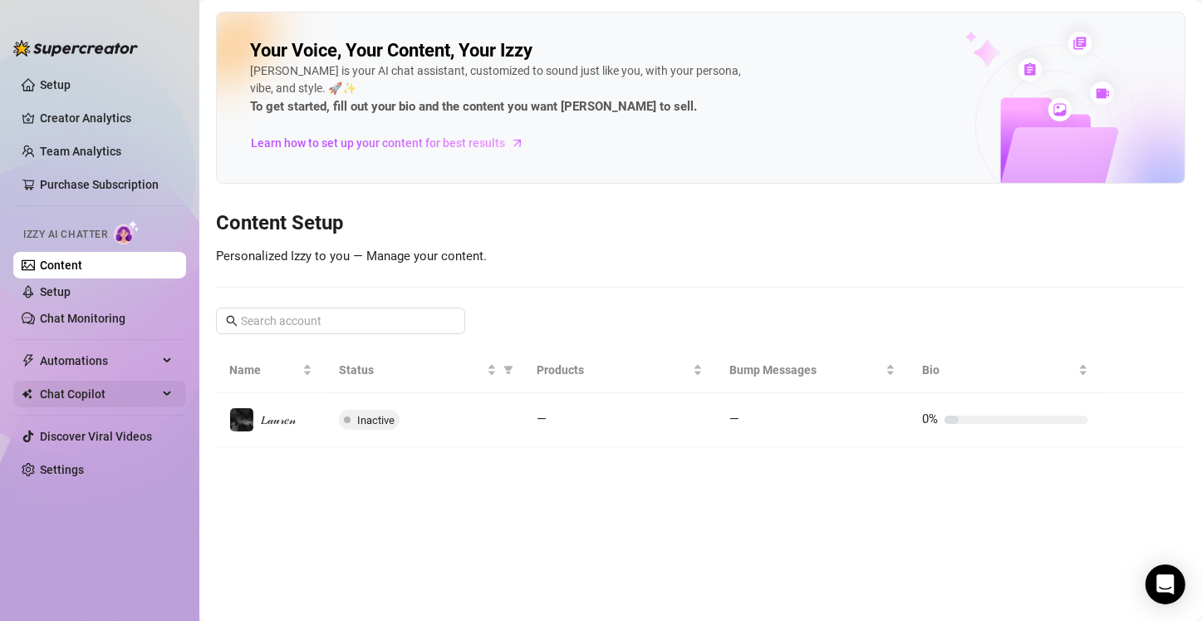
click at [66, 393] on span "Chat Copilot" at bounding box center [99, 394] width 118 height 27
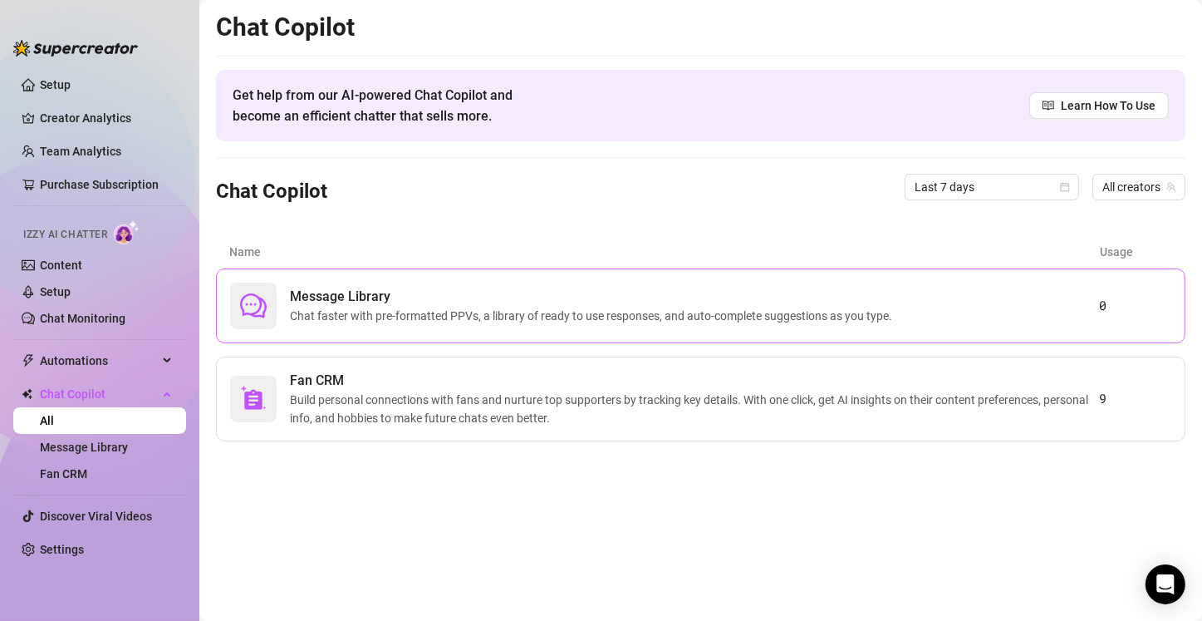
click at [315, 293] on span "Message Library" at bounding box center [594, 297] width 609 height 20
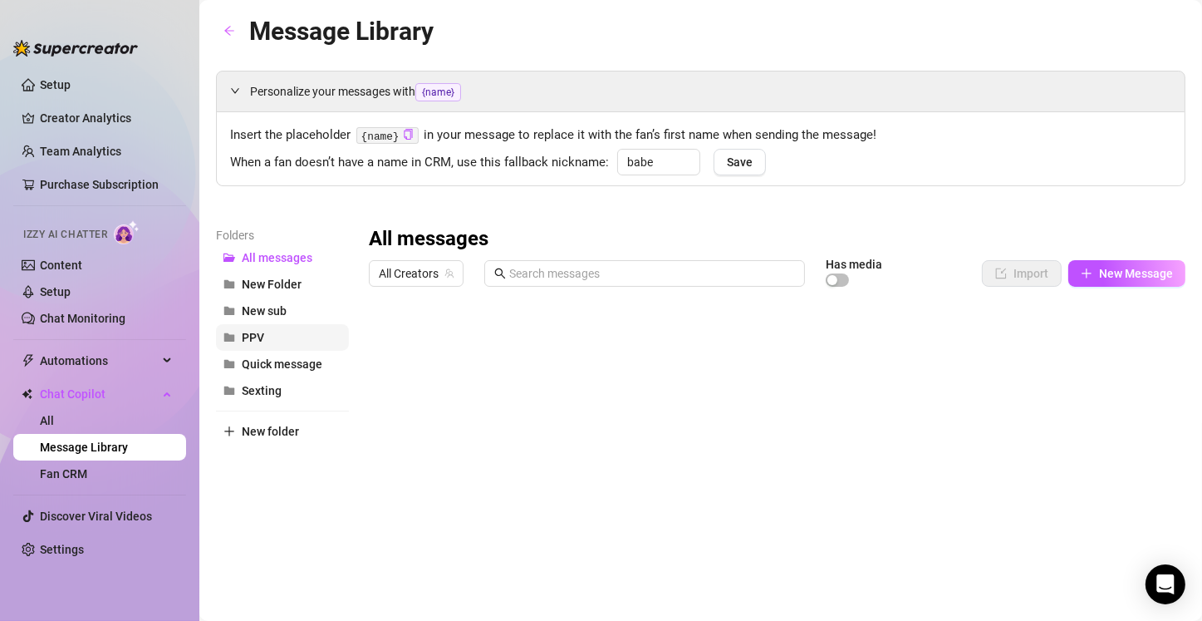
click at [268, 341] on button "PPV" at bounding box center [282, 337] width 133 height 27
click at [395, 277] on span "All Creators" at bounding box center [416, 273] width 75 height 25
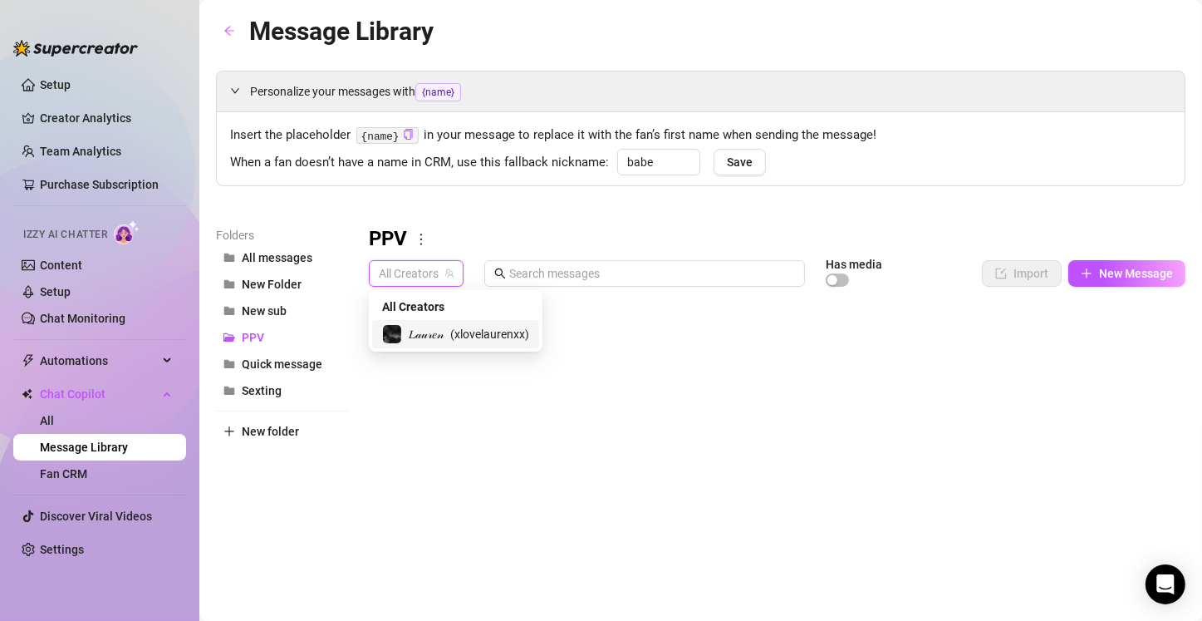
click at [439, 331] on span "𝐿𝒶𝓊𝓇𝑒𝓃" at bounding box center [426, 334] width 35 height 18
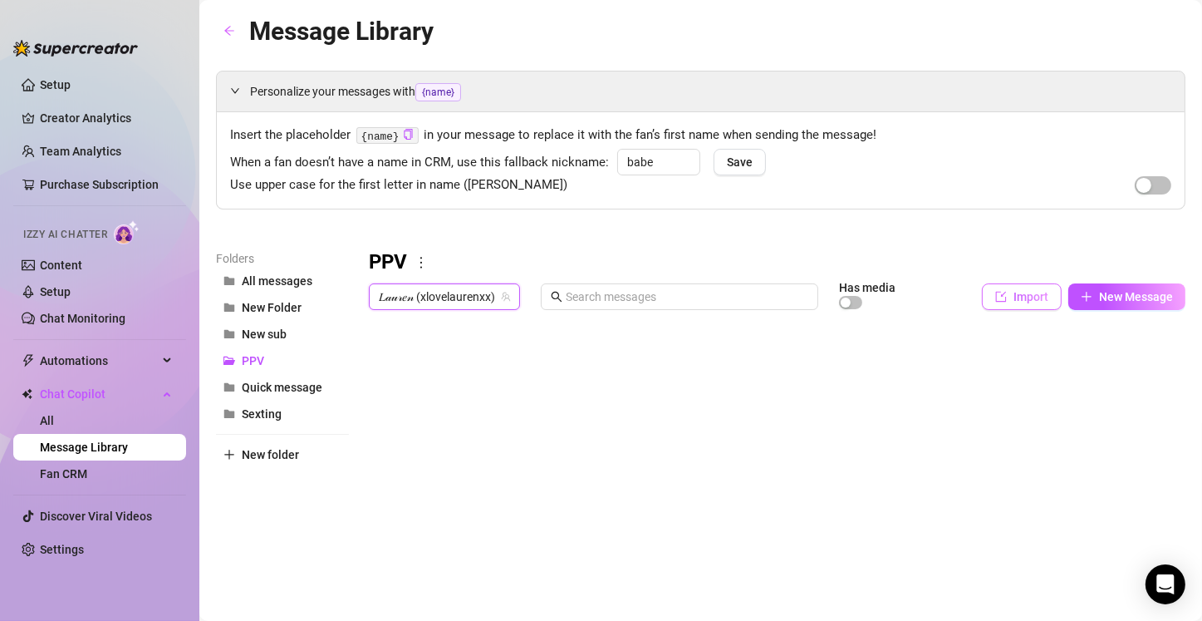
click at [998, 284] on button "Import" at bounding box center [1022, 296] width 80 height 27
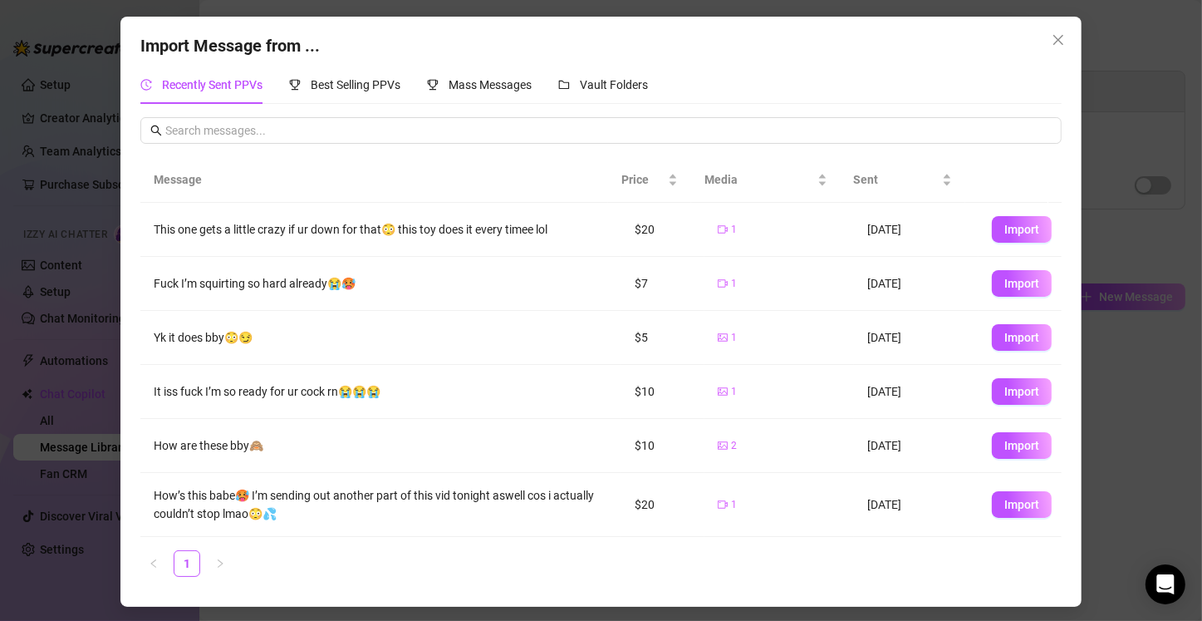
click at [700, 577] on div "Message Price Media Sent This one gets a little crazy if ur down for that😳 this…" at bounding box center [601, 373] width 922 height 433
click at [1060, 40] on icon "close" at bounding box center [1058, 39] width 13 height 13
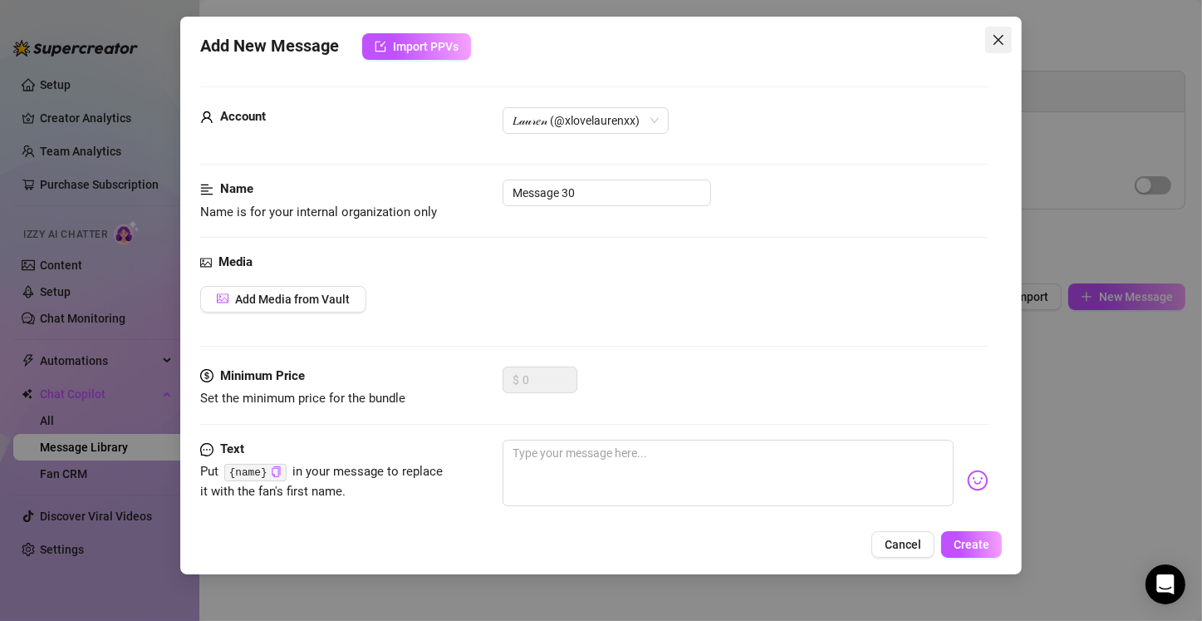
click at [993, 42] on icon "close" at bounding box center [998, 39] width 13 height 13
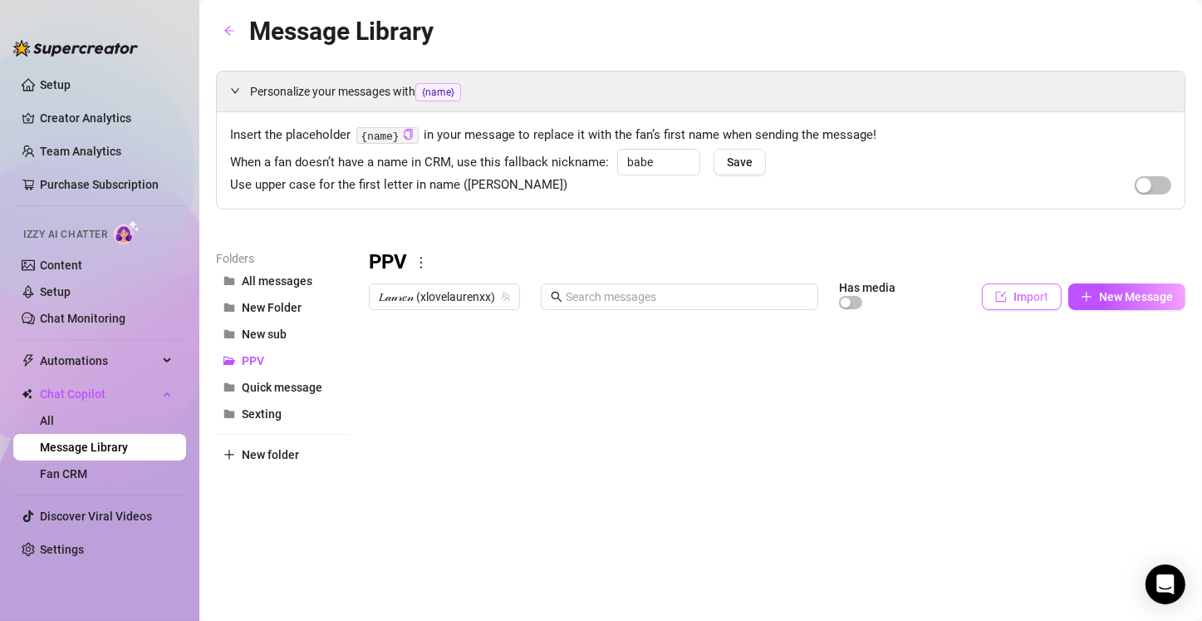
click at [994, 293] on button "Import" at bounding box center [1022, 296] width 80 height 27
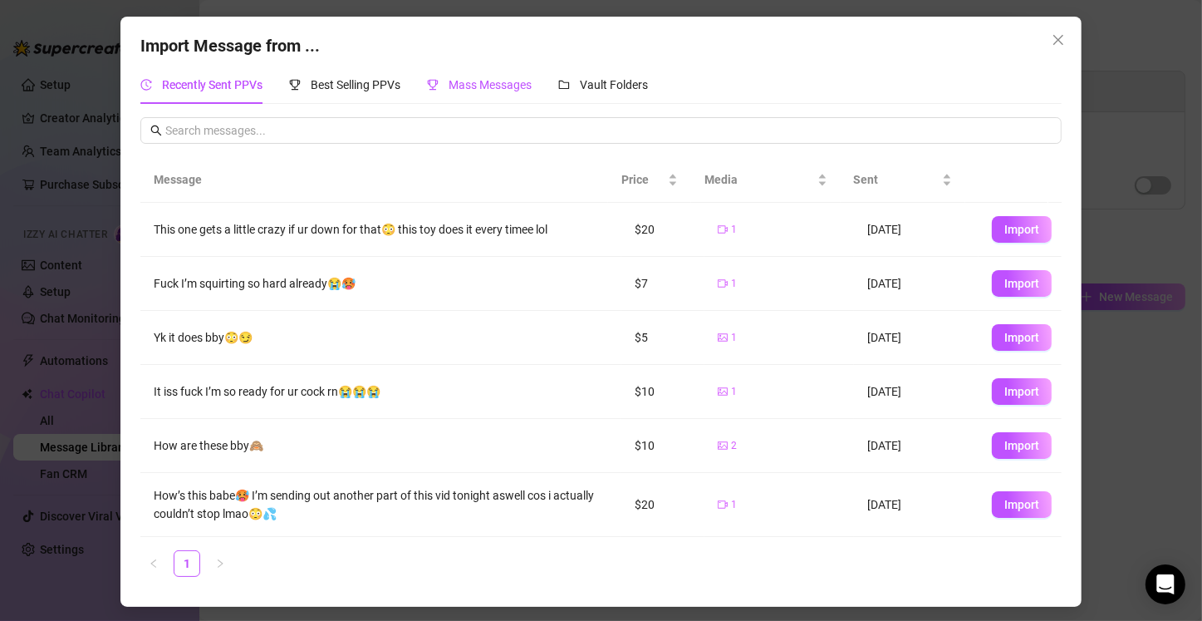
click at [497, 85] on span "Mass Messages" at bounding box center [490, 84] width 83 height 13
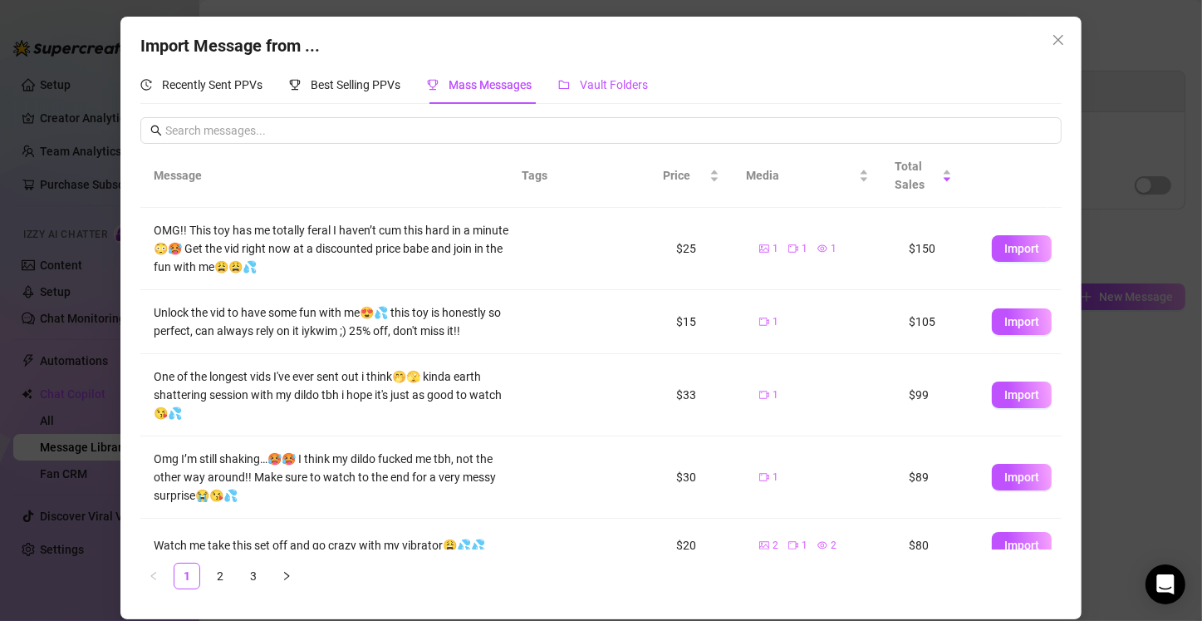
click at [582, 89] on div "Vault Folders" at bounding box center [603, 85] width 90 height 18
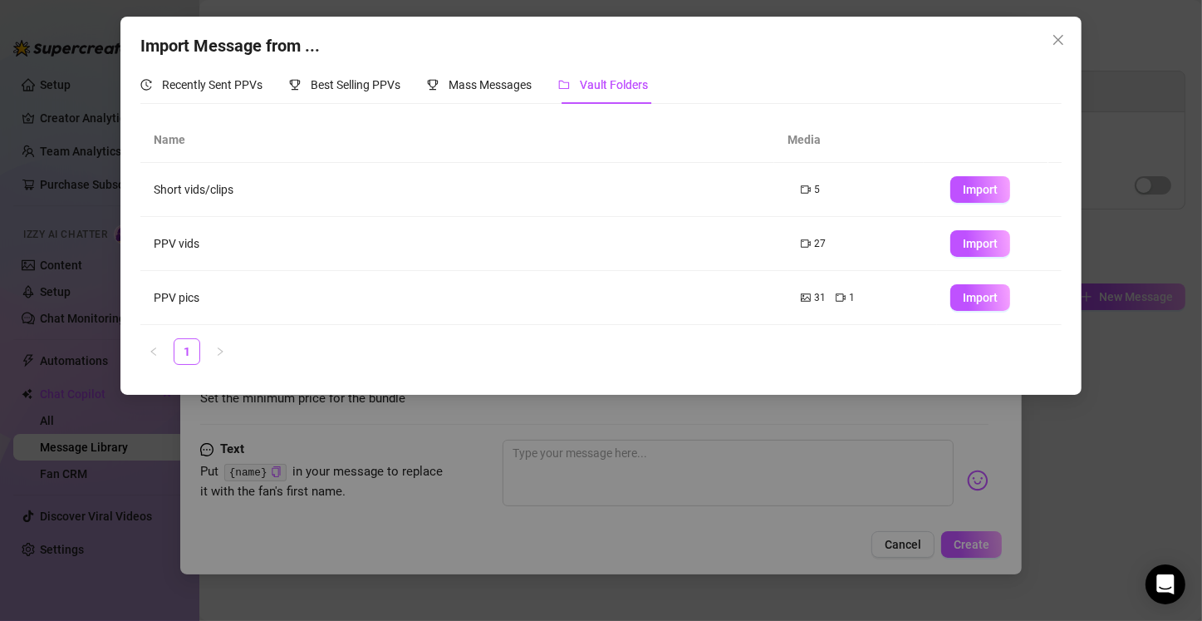
click at [629, 178] on td "Short vids/clips" at bounding box center [464, 190] width 648 height 54
click at [218, 179] on td "Short vids/clips" at bounding box center [464, 190] width 648 height 54
click at [278, 199] on td "Short vids/clips" at bounding box center [464, 190] width 648 height 54
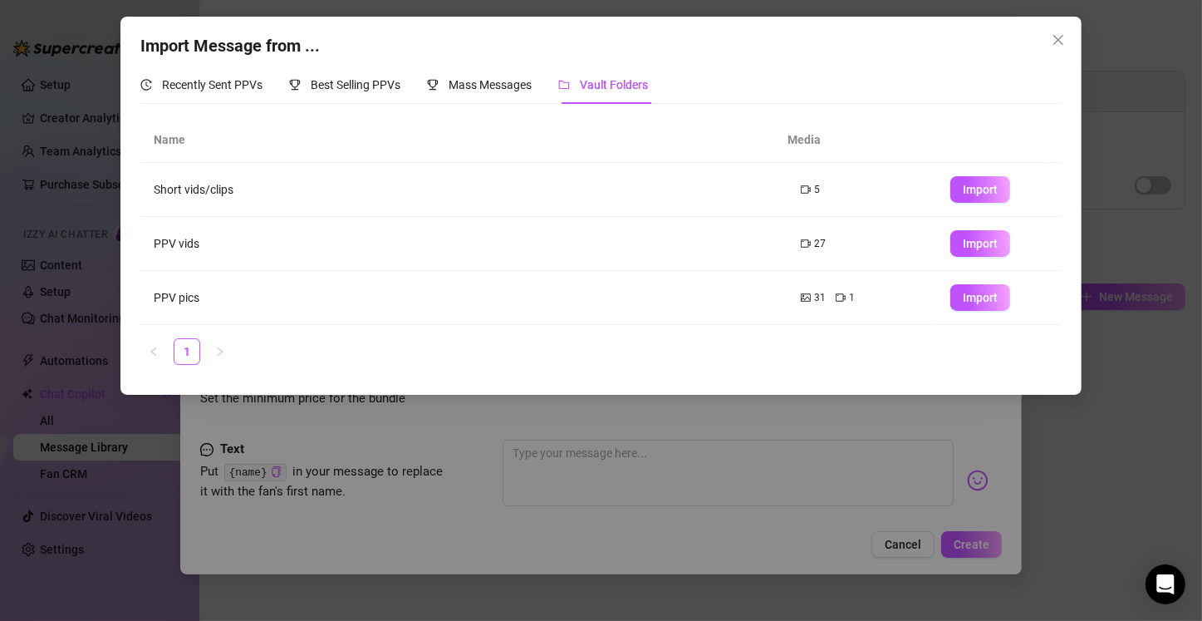
click at [278, 199] on td "Short vids/clips" at bounding box center [464, 190] width 648 height 54
click at [181, 238] on td "PPV vids" at bounding box center [464, 244] width 648 height 54
click at [1051, 30] on button "Close" at bounding box center [1058, 40] width 27 height 27
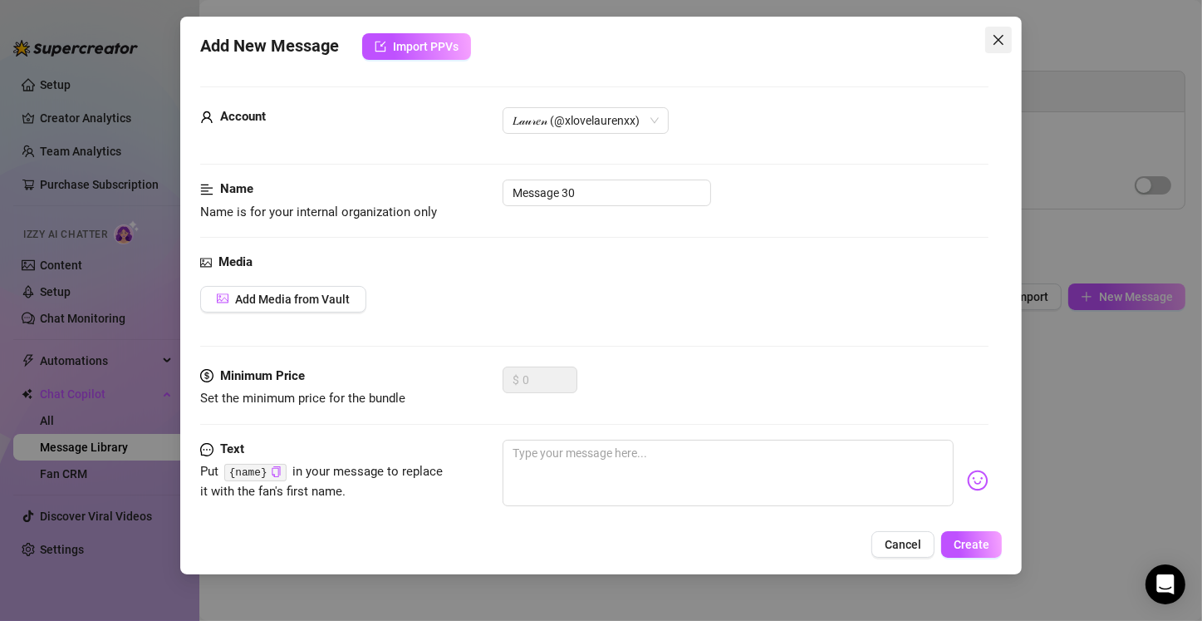
click at [1000, 38] on icon "close" at bounding box center [999, 40] width 10 height 10
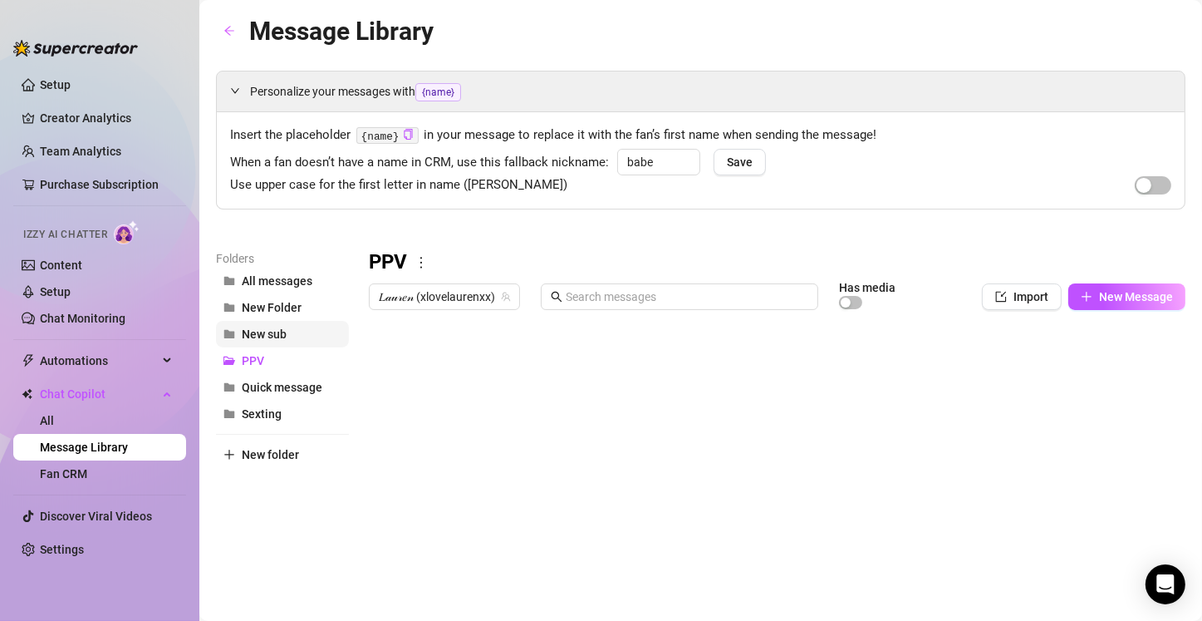
click at [255, 334] on span "New sub" at bounding box center [264, 333] width 45 height 13
click at [1081, 297] on icon "plus" at bounding box center [1087, 297] width 12 height 12
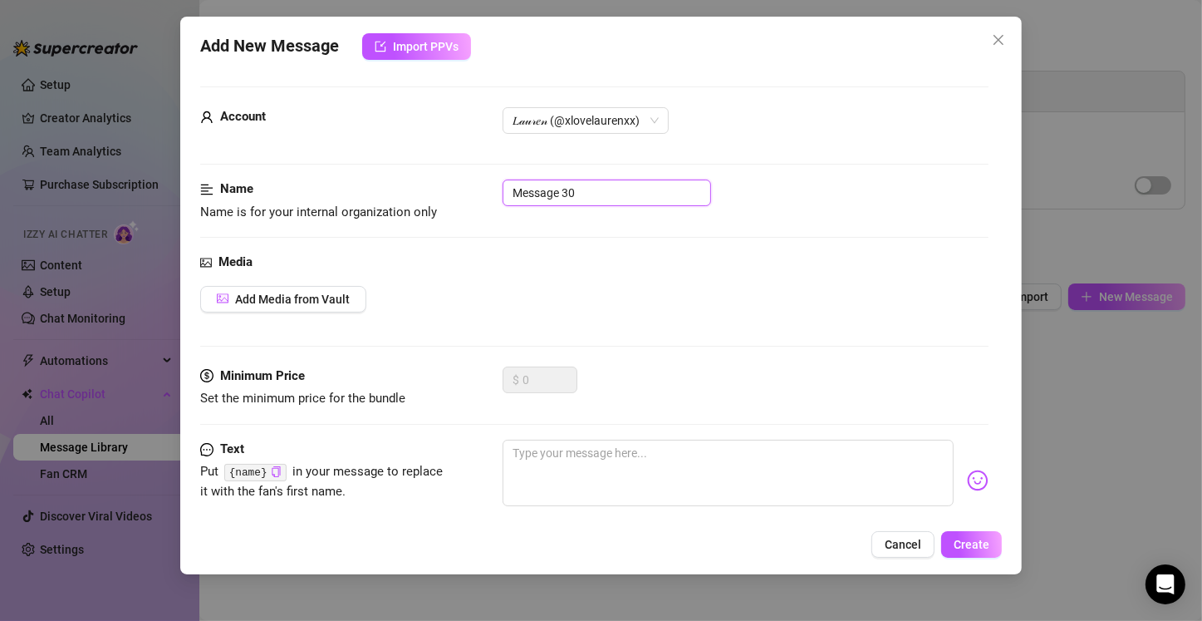
drag, startPoint x: 579, startPoint y: 189, endPoint x: 484, endPoint y: 178, distance: 95.4
click at [484, 178] on form "Account 𝐿𝒶𝓊𝓇𝑒𝓃 (@xlovelaurenxx) Name Name is for your internal organization onl…" at bounding box center [594, 355] width 788 height 538
click at [644, 187] on input "whereabouts r u from?:)" at bounding box center [607, 192] width 209 height 27
type input "whereabouts r u from?:)"
drag, startPoint x: 644, startPoint y: 187, endPoint x: 516, endPoint y: 191, distance: 128.0
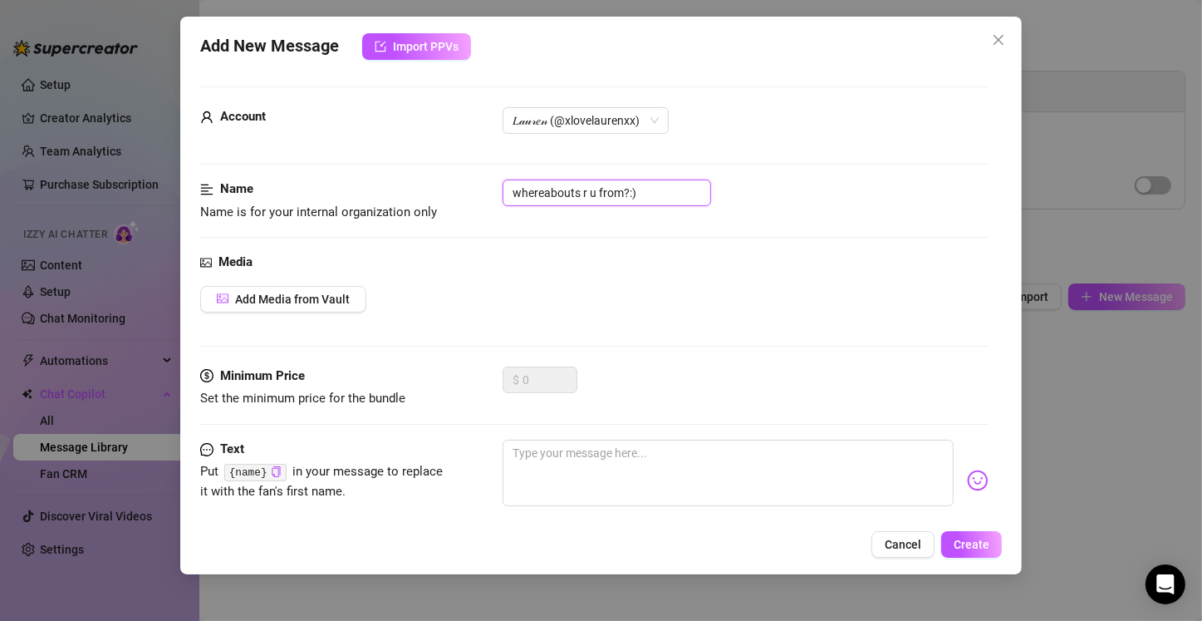
click at [516, 191] on input "whereabouts r u from?:)" at bounding box center [607, 192] width 209 height 27
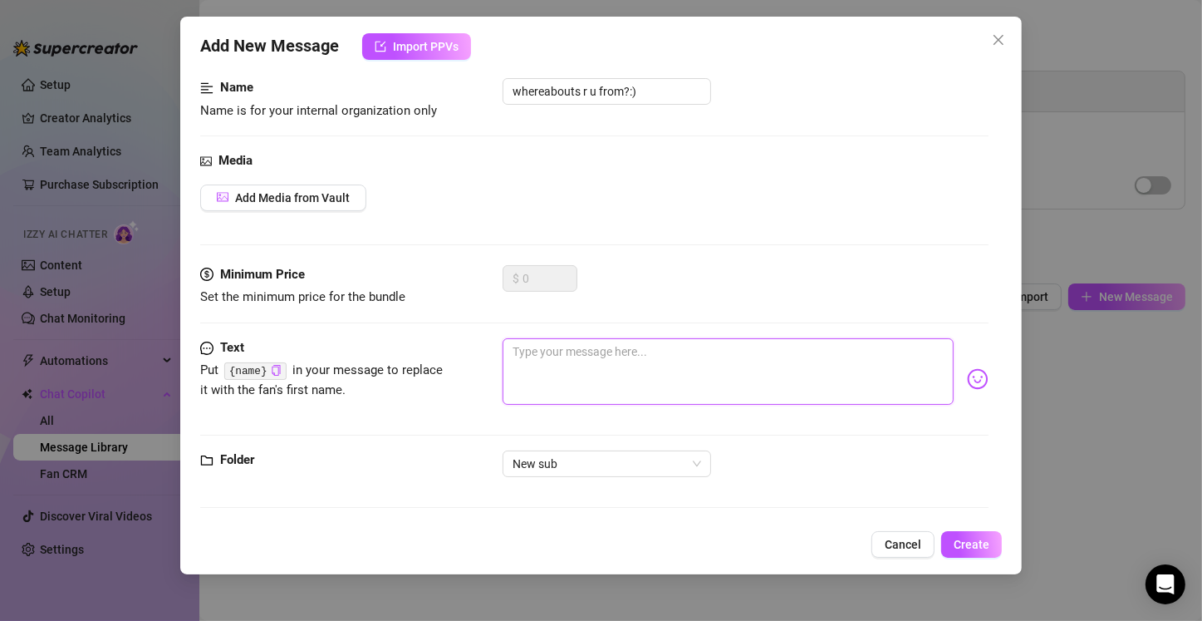
click at [568, 356] on textarea at bounding box center [728, 371] width 451 height 66
paste textarea "whereabouts r u from?:)"
type textarea "whereabouts r u from?:)"
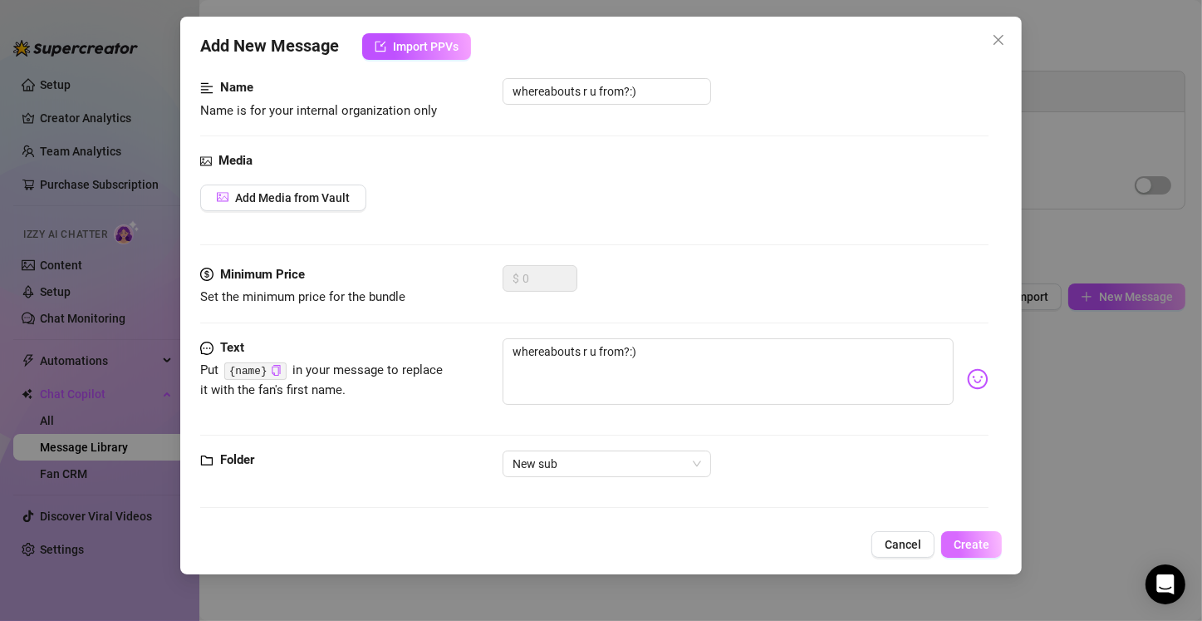
click at [972, 543] on span "Create" at bounding box center [972, 544] width 36 height 13
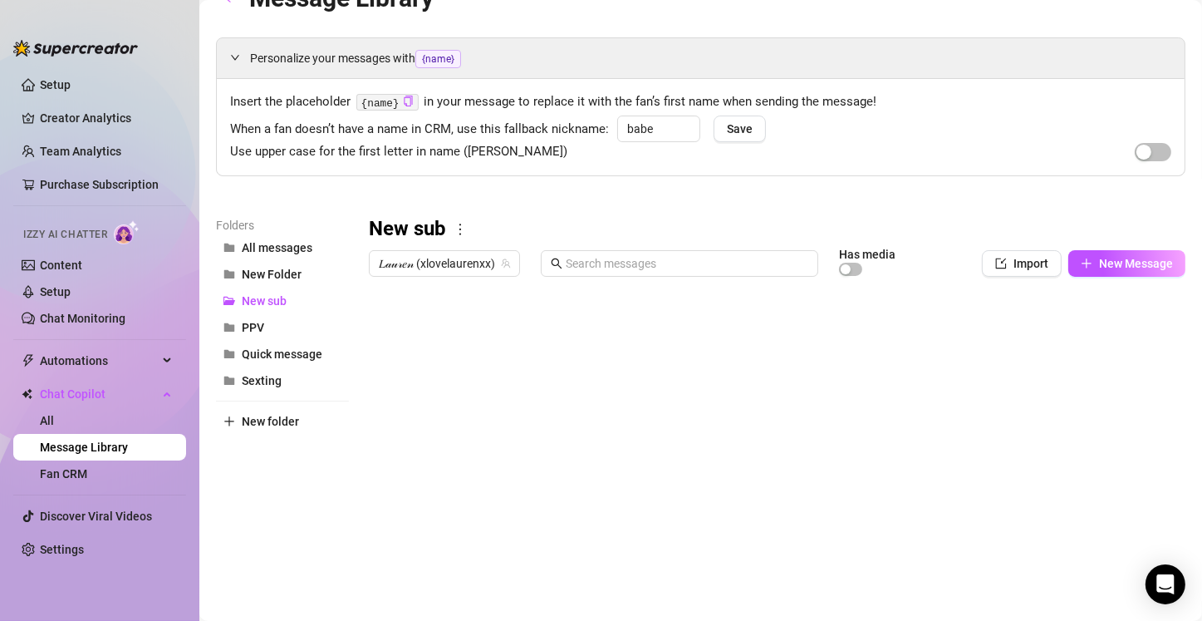
scroll to position [35, 0]
click at [1127, 327] on div at bounding box center [770, 467] width 803 height 371
click at [1125, 331] on div at bounding box center [770, 467] width 803 height 371
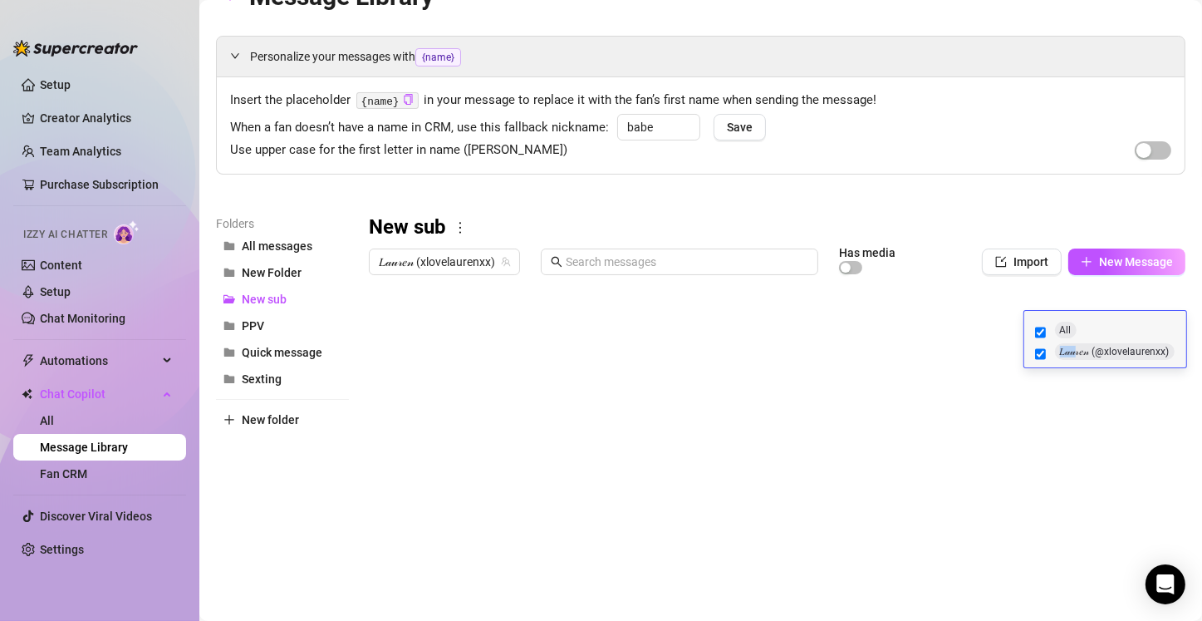
drag, startPoint x: 1078, startPoint y: 353, endPoint x: 1103, endPoint y: 315, distance: 45.6
click at [1103, 315] on div "All 𝐿𝒶𝓊𝓇𝑒𝓃 (@xlovelaurenxx)" at bounding box center [1105, 339] width 162 height 56
click at [1012, 507] on div at bounding box center [770, 467] width 803 height 371
click at [287, 294] on button "New sub" at bounding box center [282, 299] width 133 height 27
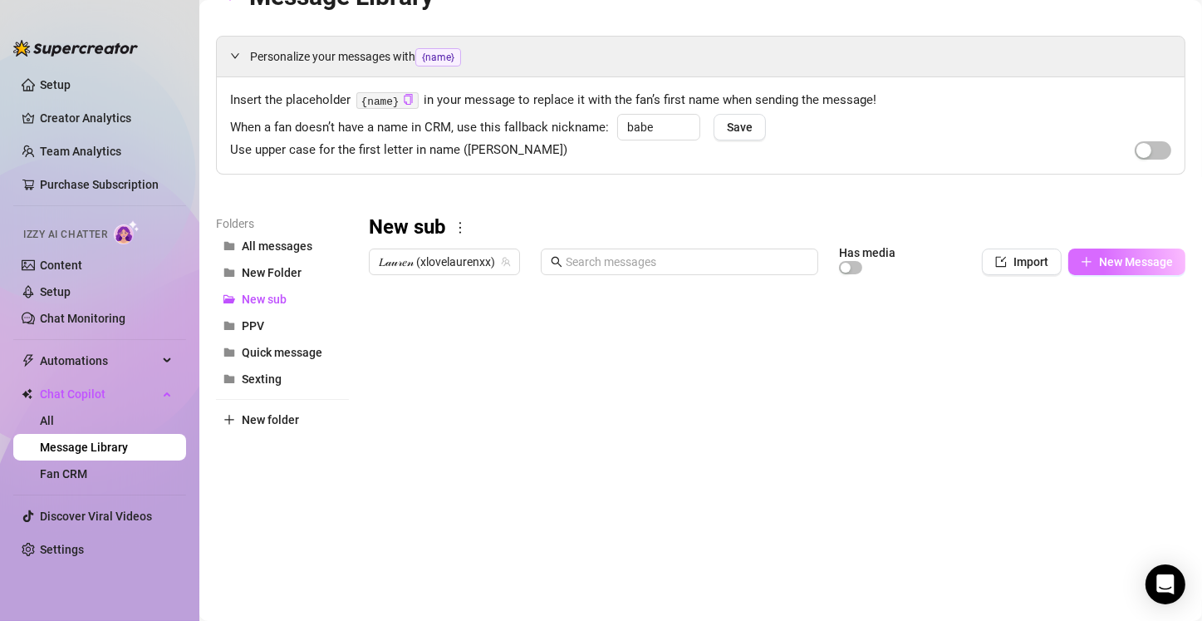
click at [1081, 264] on icon "plus" at bounding box center [1087, 262] width 12 height 12
type textarea "Type your message here..."
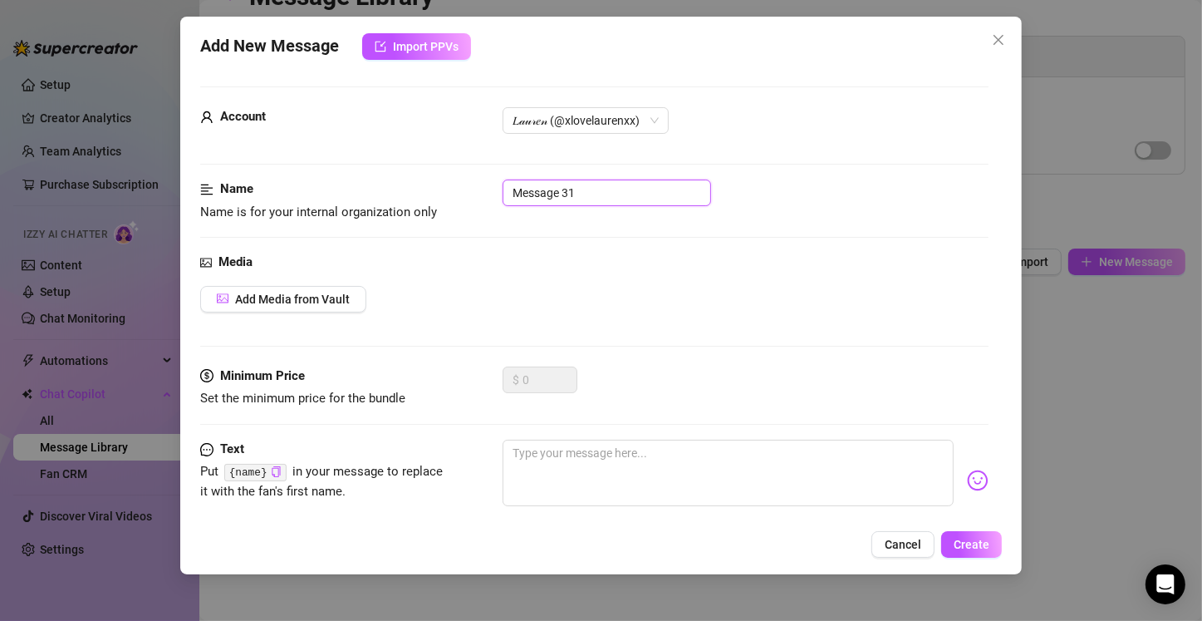
drag, startPoint x: 590, startPoint y: 190, endPoint x: 464, endPoint y: 177, distance: 126.2
click at [464, 177] on form "Account 𝐿𝒶𝓊𝓇𝑒𝓃 (@xlovelaurenxx) Name Name is for your internal organization onl…" at bounding box center [594, 355] width 788 height 538
paste input "What do u do for work btw?☺️"
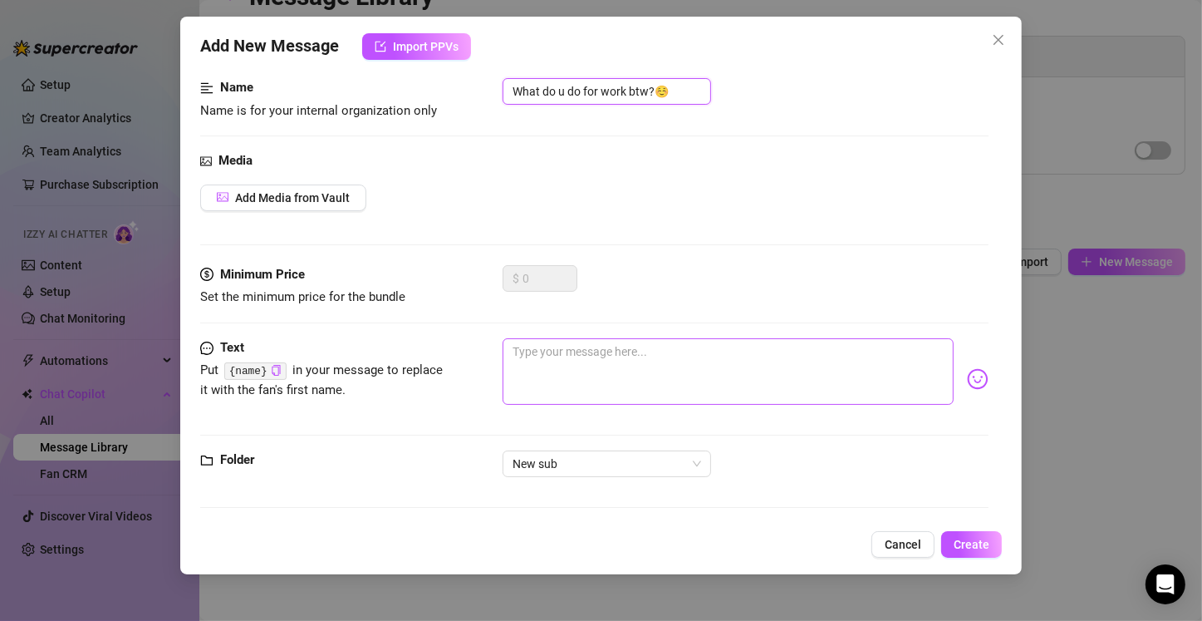
type input "What do u do for work btw?☺️"
click at [564, 351] on textarea at bounding box center [728, 371] width 451 height 66
paste textarea "What do u do for work btw?☺️"
type textarea "What do u do for work btw?☺️"
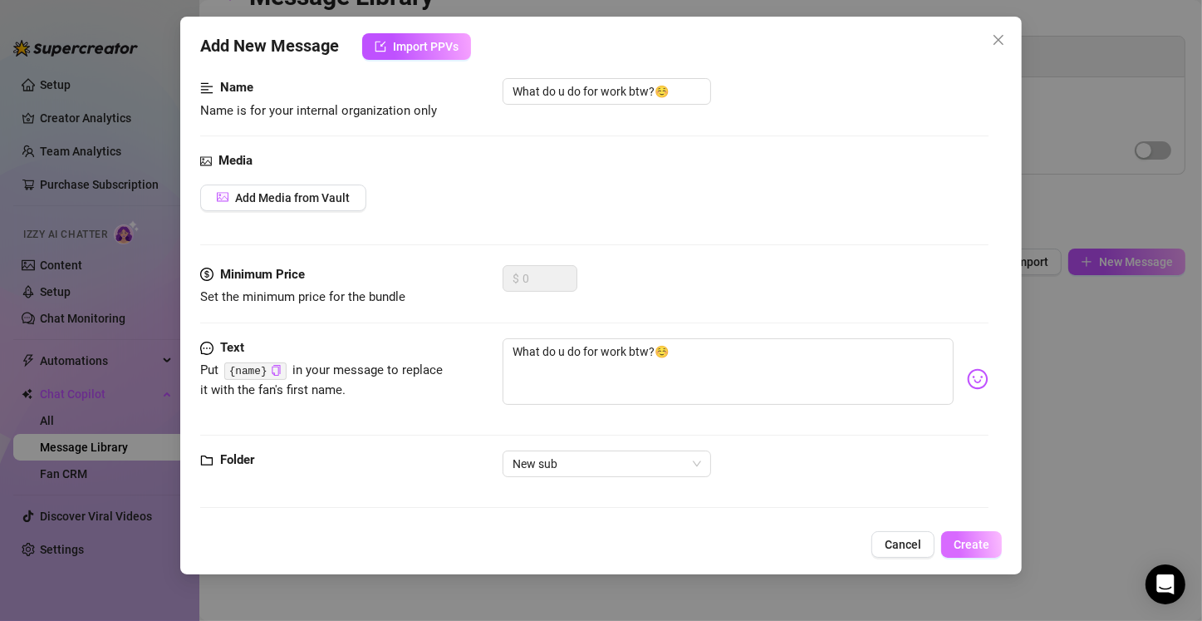
click at [955, 549] on span "Create" at bounding box center [972, 544] width 36 height 13
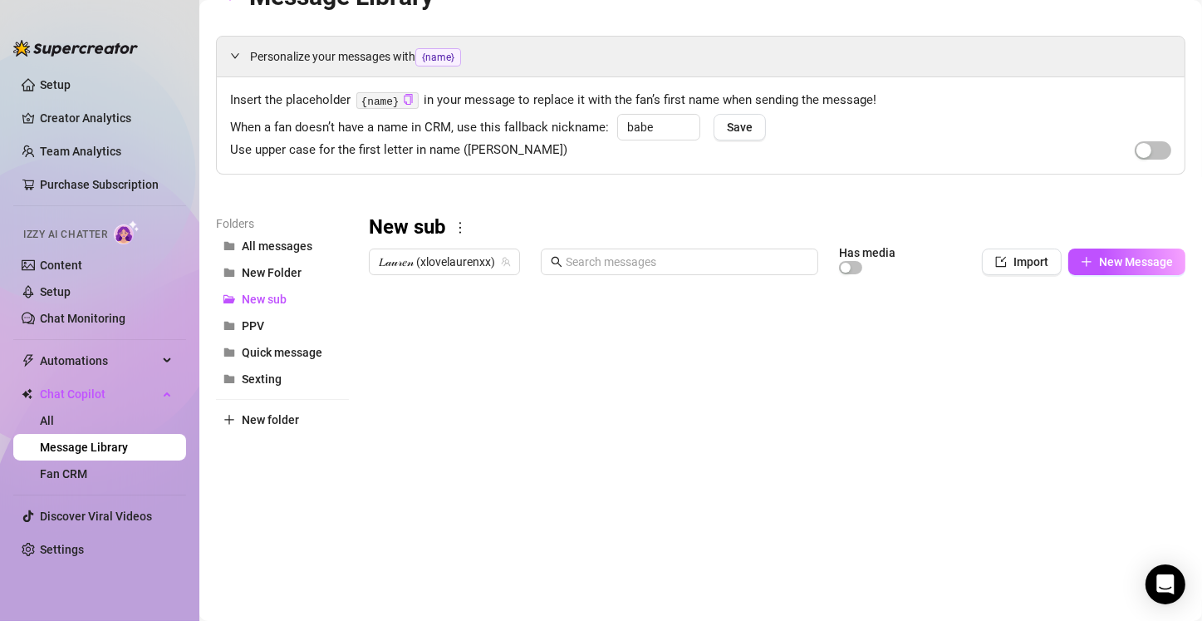
click at [448, 327] on div at bounding box center [770, 467] width 803 height 371
click at [448, 327] on textarea "Message 1" at bounding box center [446, 323] width 102 height 15
drag, startPoint x: 461, startPoint y: 327, endPoint x: 396, endPoint y: 323, distance: 64.9
click at [396, 323] on textarea "Message 1" at bounding box center [446, 323] width 102 height 15
type textarea "Hruu"
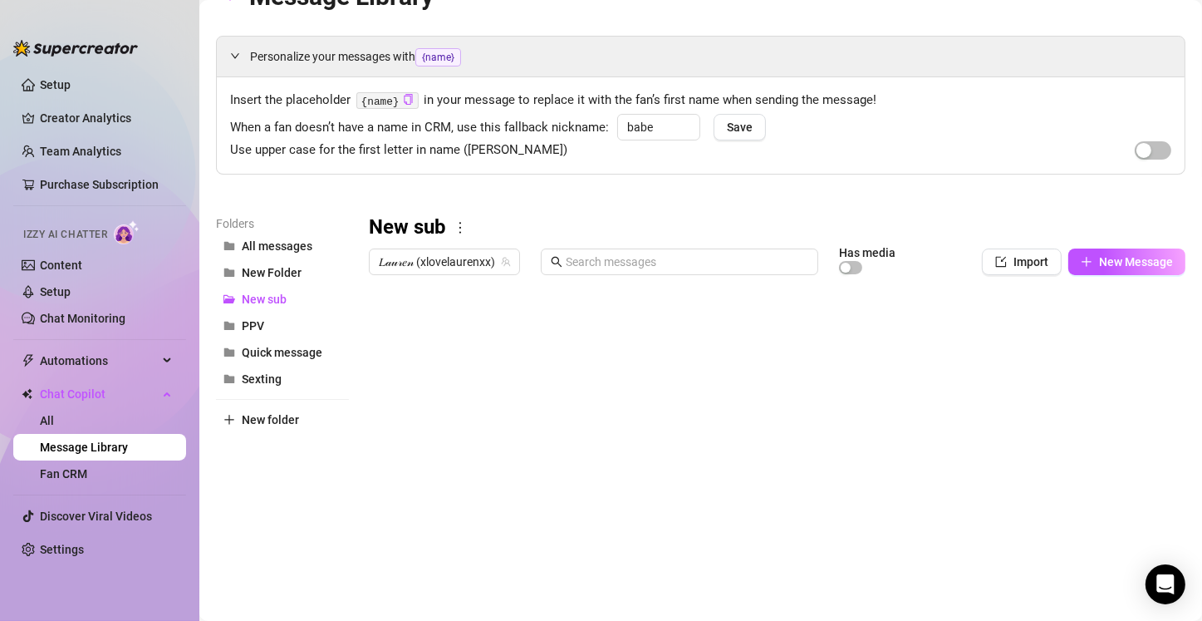
click at [533, 336] on div at bounding box center [770, 467] width 803 height 371
click at [541, 333] on div at bounding box center [770, 467] width 803 height 371
click at [448, 334] on div at bounding box center [770, 467] width 803 height 371
click at [428, 333] on div at bounding box center [770, 467] width 803 height 371
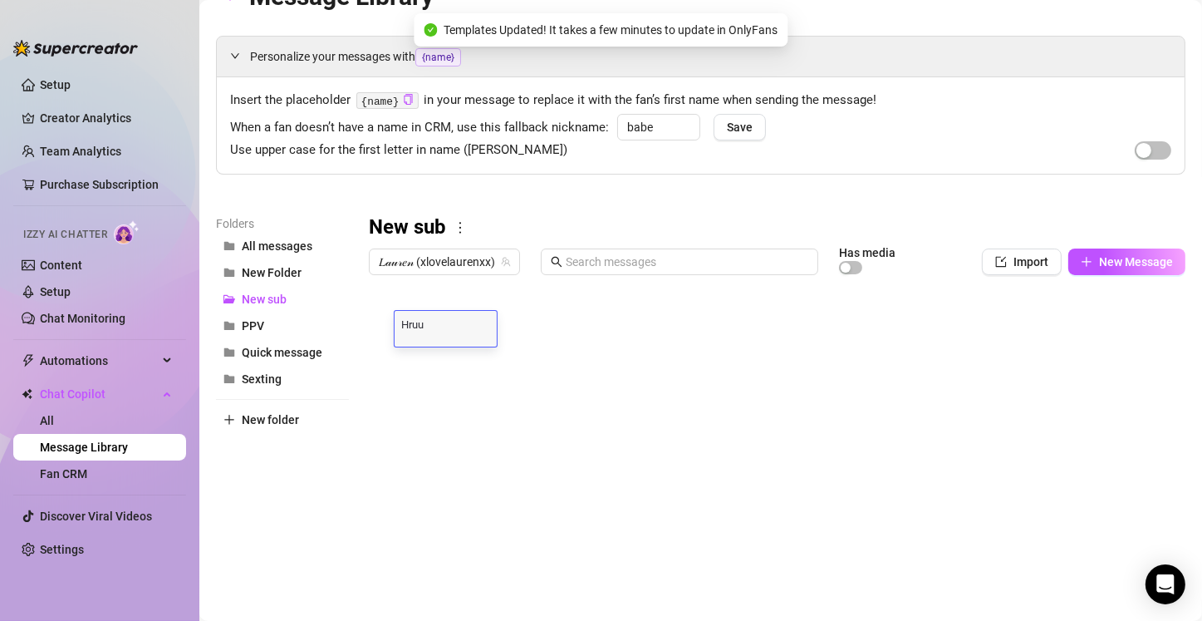
click at [428, 333] on div "Hruu Hruu" at bounding box center [446, 329] width 102 height 36
paste textarea "🥰"
type textarea "Hruu🥰"
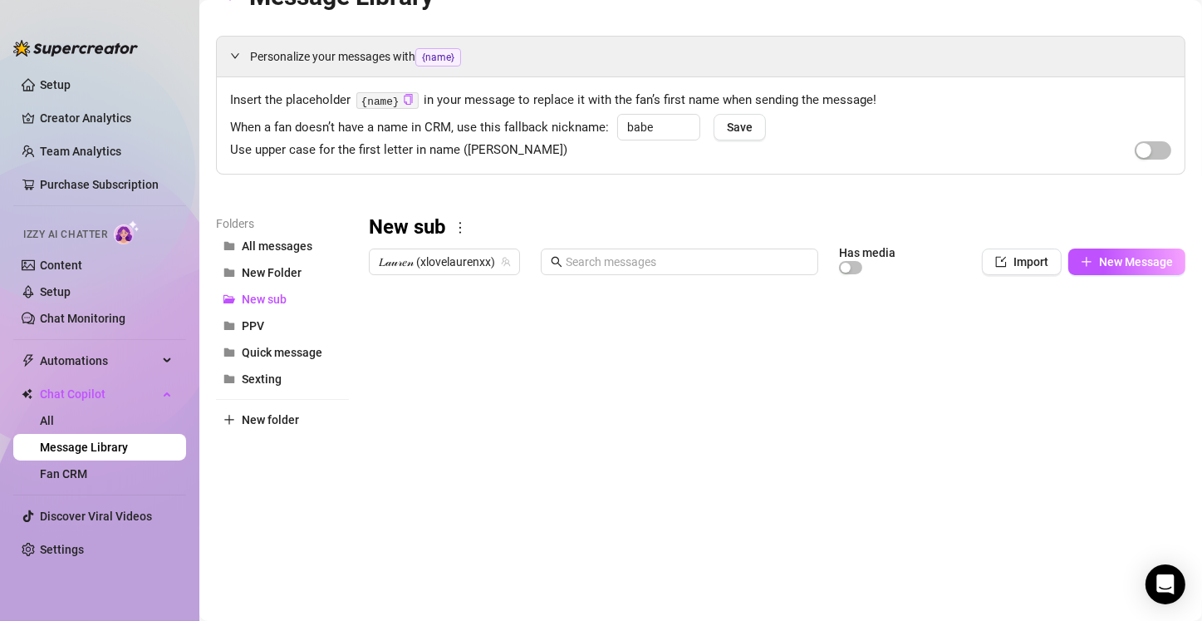
click at [435, 364] on div at bounding box center [770, 467] width 803 height 371
click at [518, 365] on div at bounding box center [770, 467] width 803 height 371
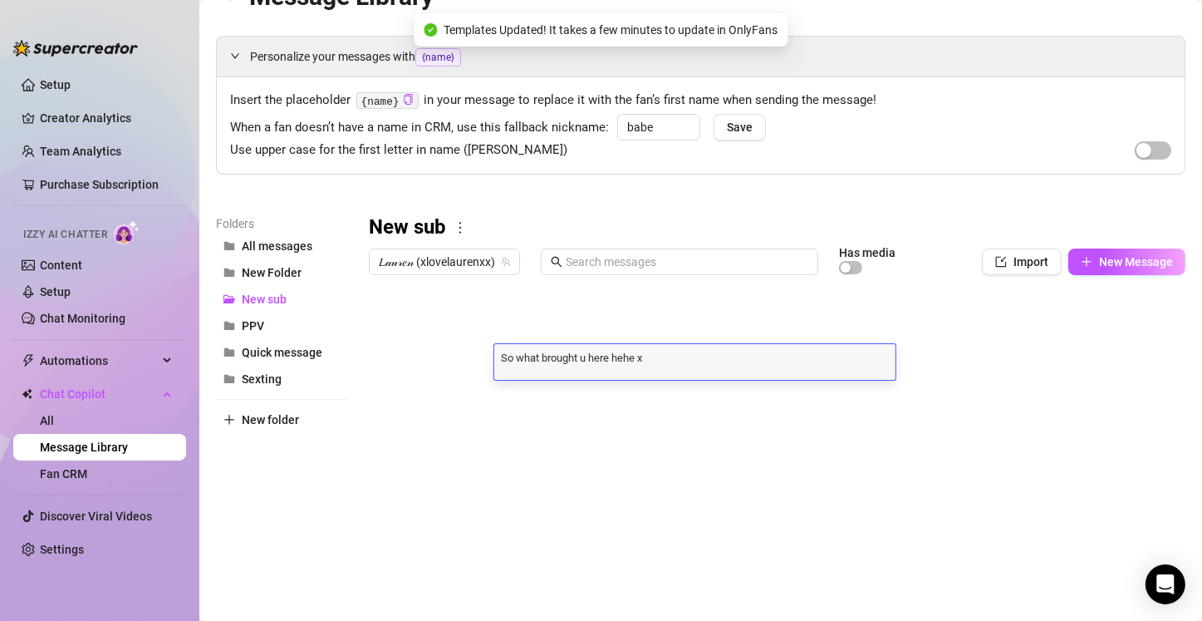
click at [518, 365] on div "So what brought u here hehe x So what brought u here hehe x" at bounding box center [694, 362] width 401 height 36
click at [510, 361] on textarea "So what brought u here hehe x" at bounding box center [694, 356] width 401 height 15
click at [443, 362] on div at bounding box center [770, 467] width 803 height 371
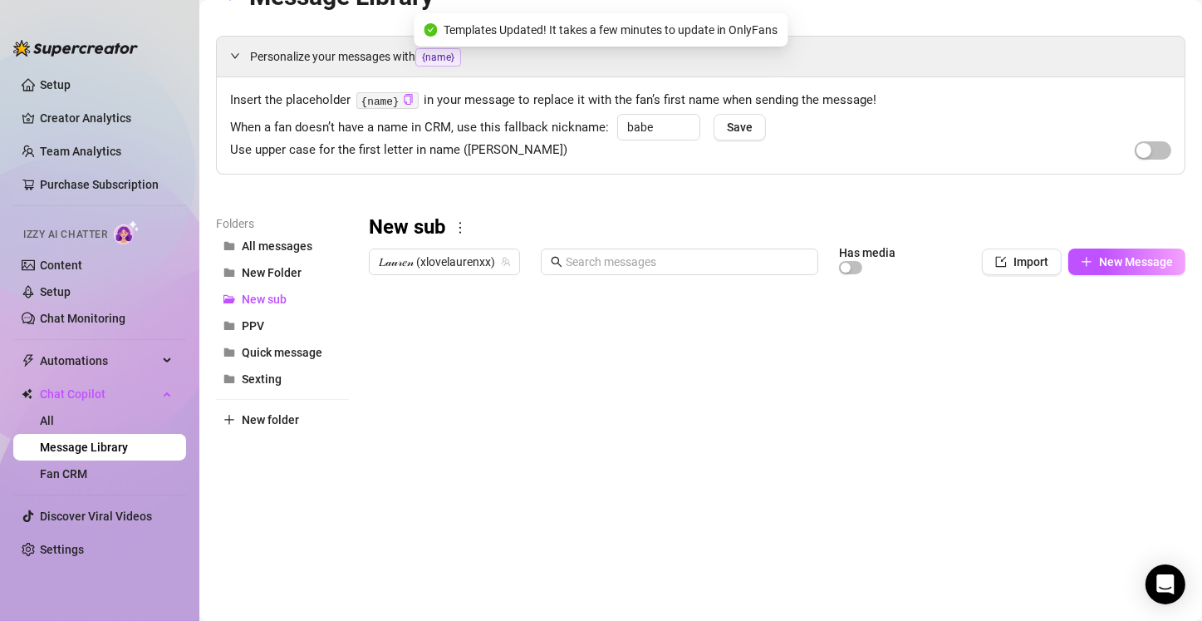
click at [443, 362] on div at bounding box center [770, 467] width 803 height 371
click at [443, 362] on textarea "Message 2" at bounding box center [446, 356] width 102 height 15
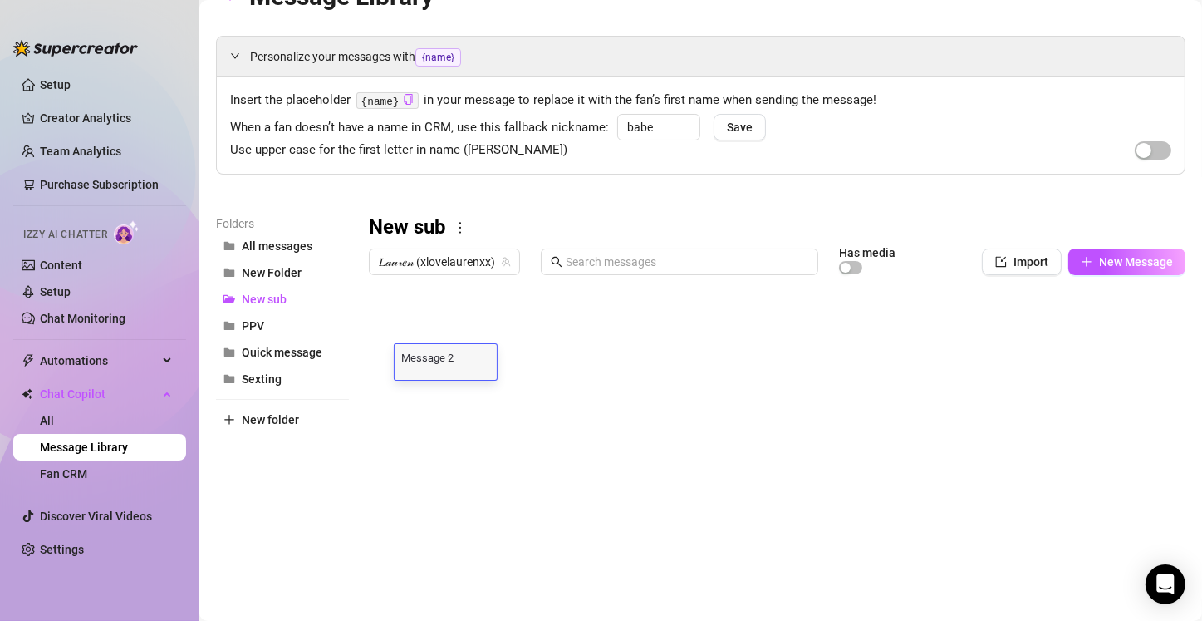
type textarea "So what brought u here hehe x"
click at [301, 537] on div "Folders All messages New Folder New sub PPV Quick message Sexting New folder" at bounding box center [282, 433] width 133 height 439
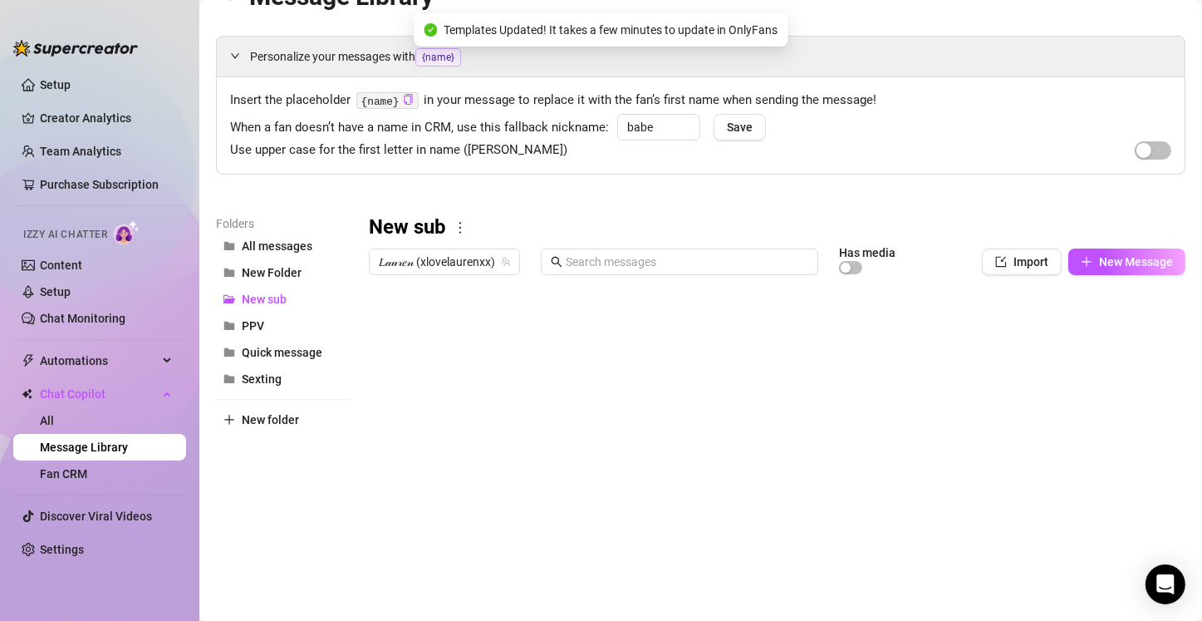
click at [283, 530] on div "Folders All messages New Folder New sub PPV Quick message Sexting New folder" at bounding box center [282, 433] width 133 height 439
click at [544, 227] on div "New sub" at bounding box center [777, 227] width 817 height 27
click at [313, 514] on div "Folders All messages New Folder New sub PPV Quick message Sexting New folder" at bounding box center [282, 433] width 133 height 439
click at [282, 325] on button "PPV" at bounding box center [282, 325] width 133 height 27
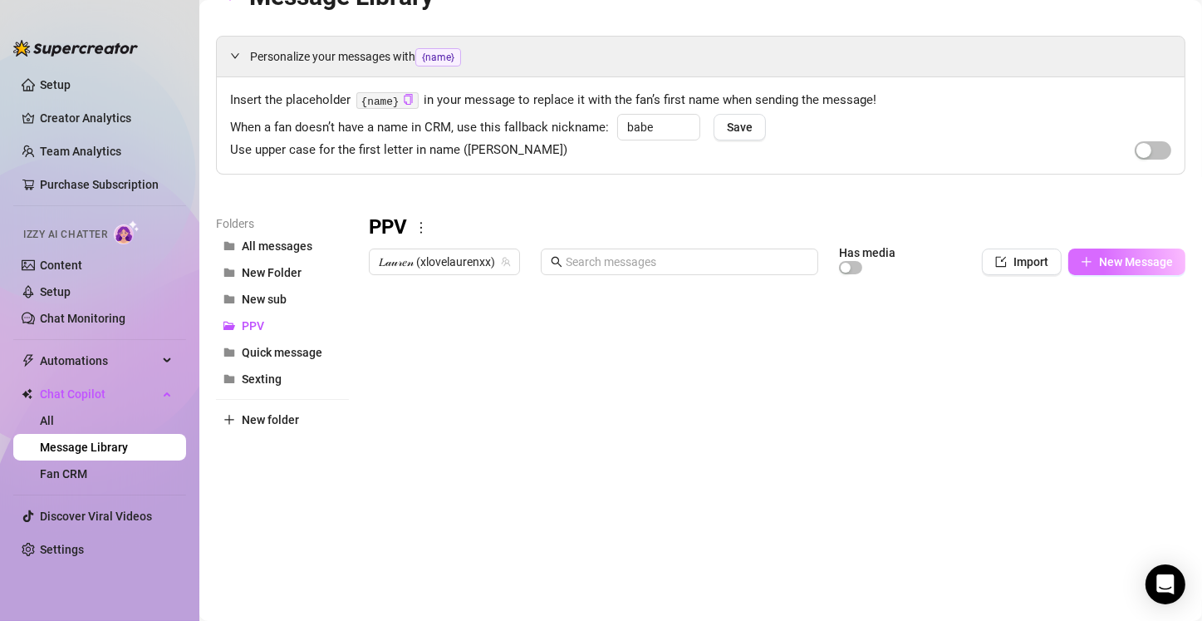
click at [1093, 251] on button "New Message" at bounding box center [1126, 261] width 117 height 27
type textarea "Type your message here..."
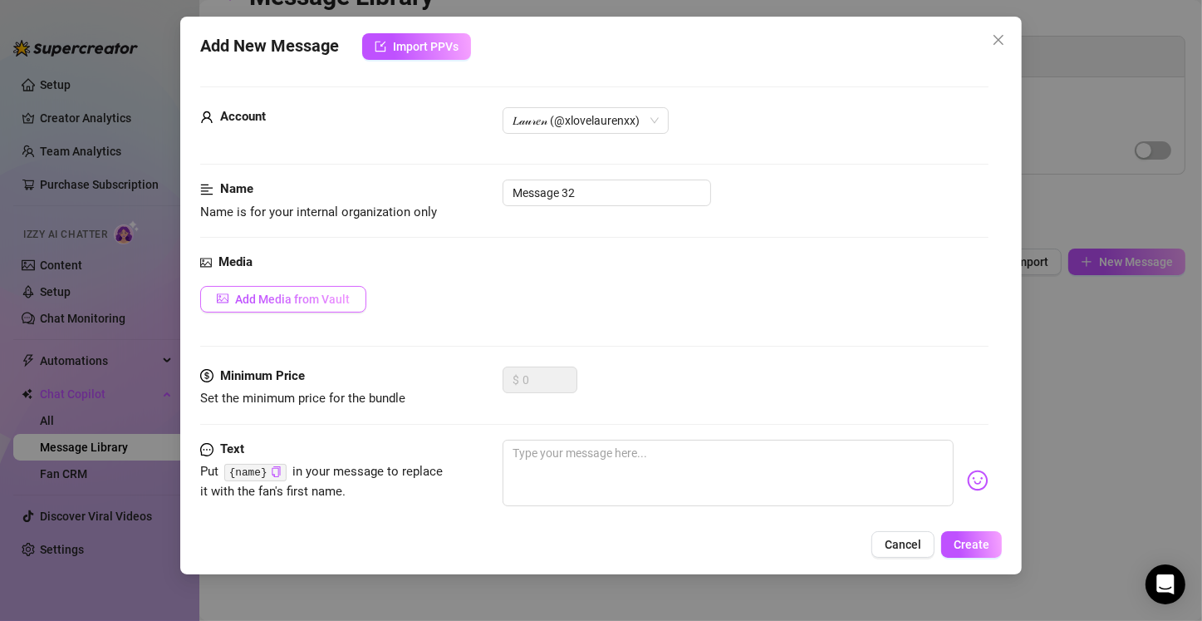
click at [298, 308] on button "Add Media from Vault" at bounding box center [283, 299] width 166 height 27
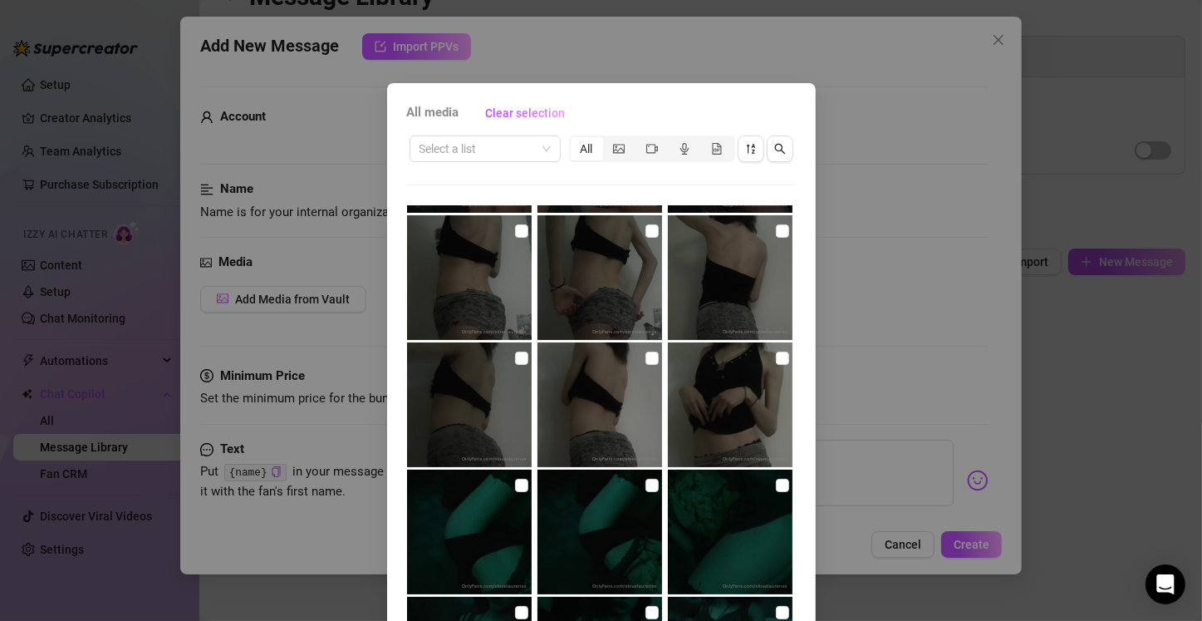
scroll to position [0, 0]
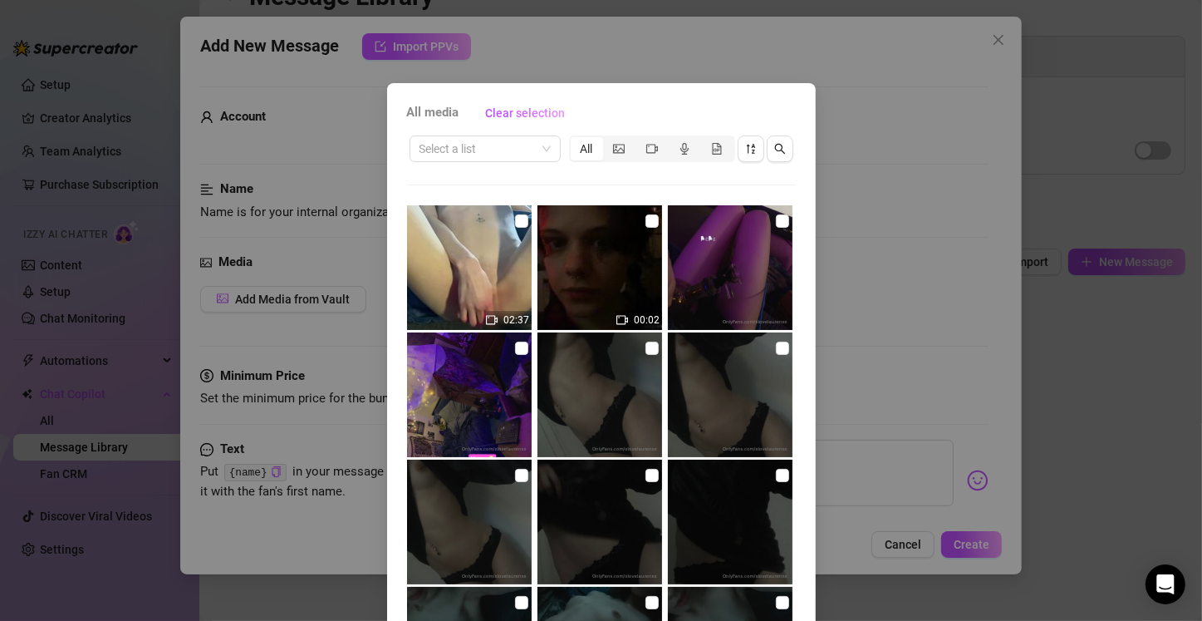
click at [898, 17] on div "All media Clear selection Select a list All 02:37 00:02 Cancel OK" at bounding box center [601, 310] width 1202 height 621
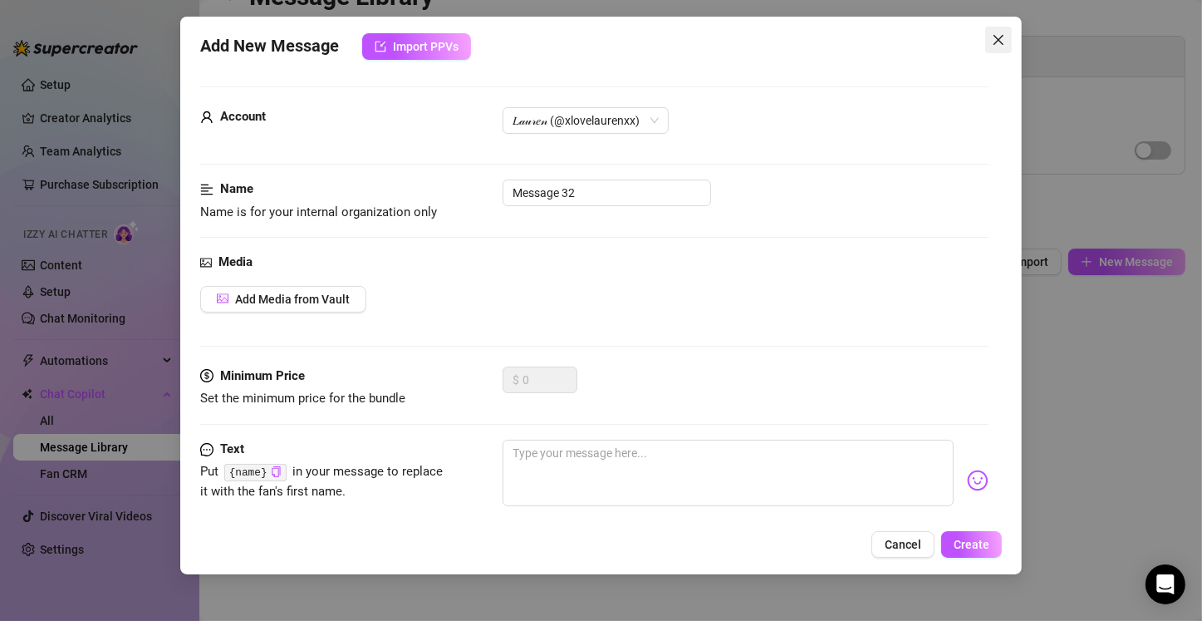
click at [990, 38] on span "Close" at bounding box center [998, 39] width 27 height 13
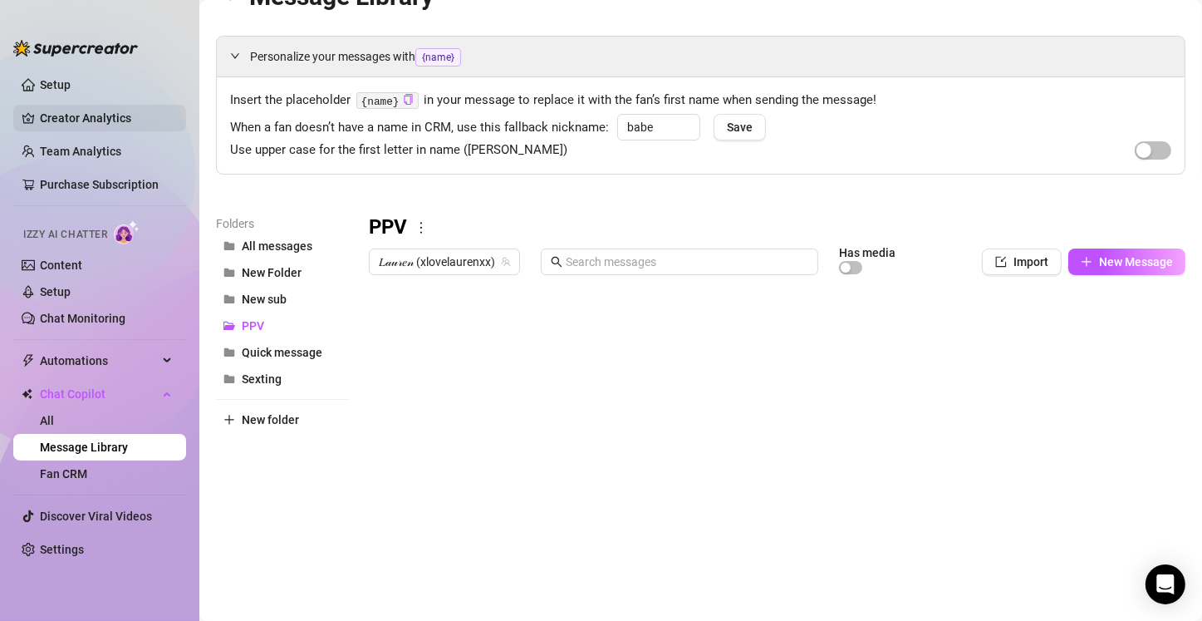
click at [85, 118] on link "Creator Analytics" at bounding box center [106, 118] width 133 height 27
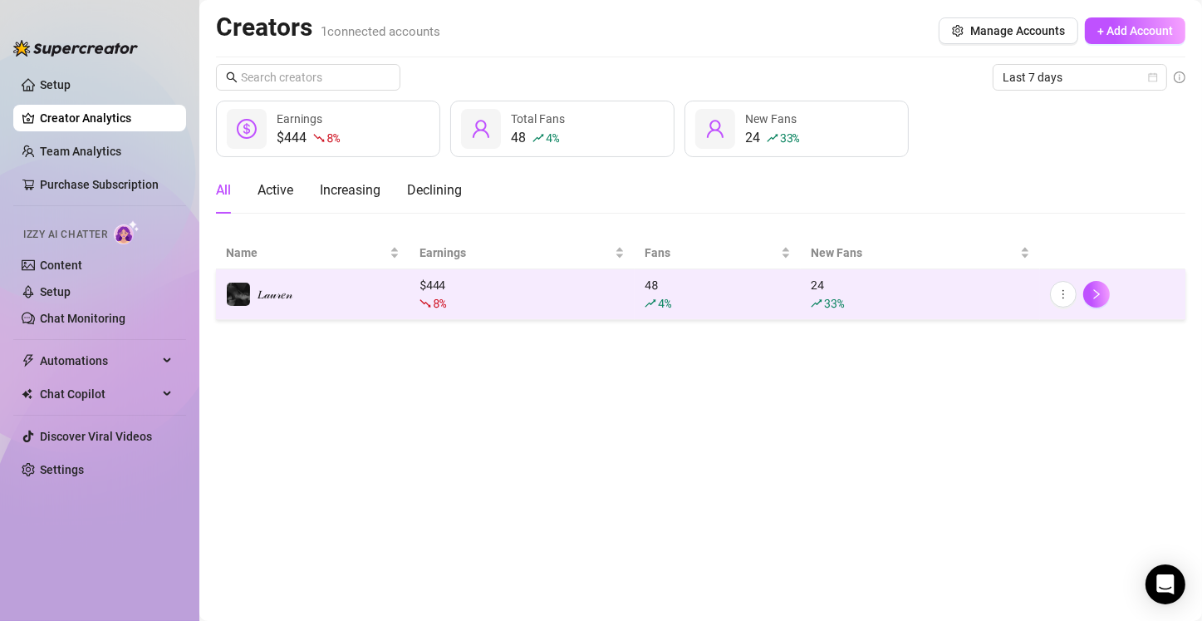
click at [310, 307] on td "𝐿𝒶𝓊𝓇𝑒𝓃" at bounding box center [313, 294] width 194 height 51
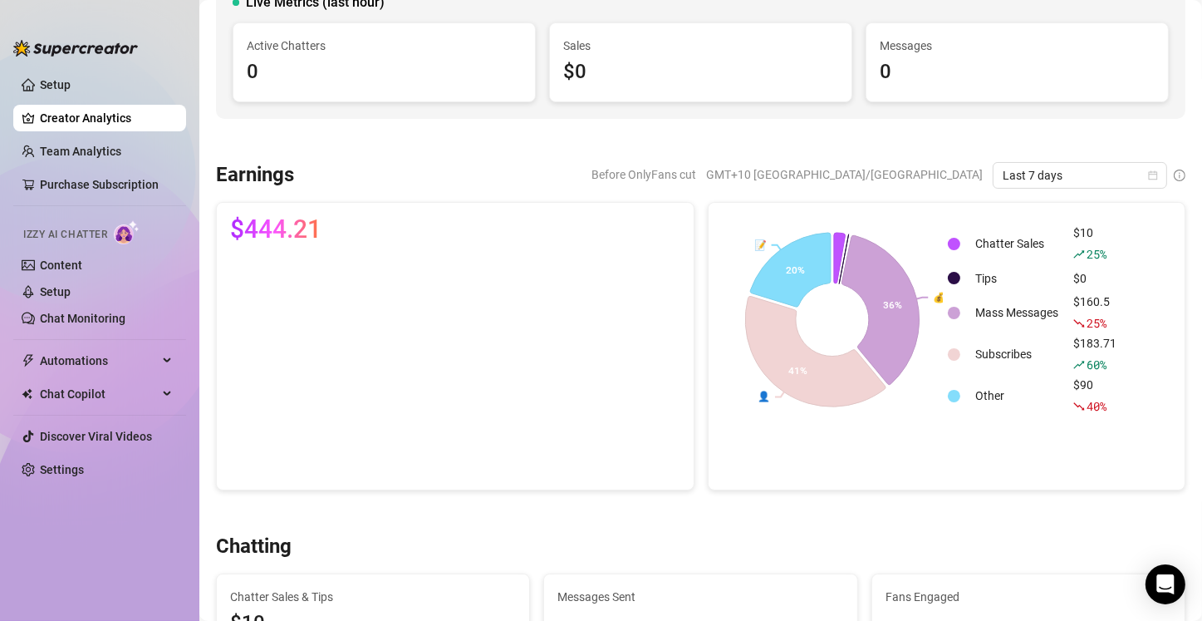
scroll to position [135, 0]
